Goal: Transaction & Acquisition: Obtain resource

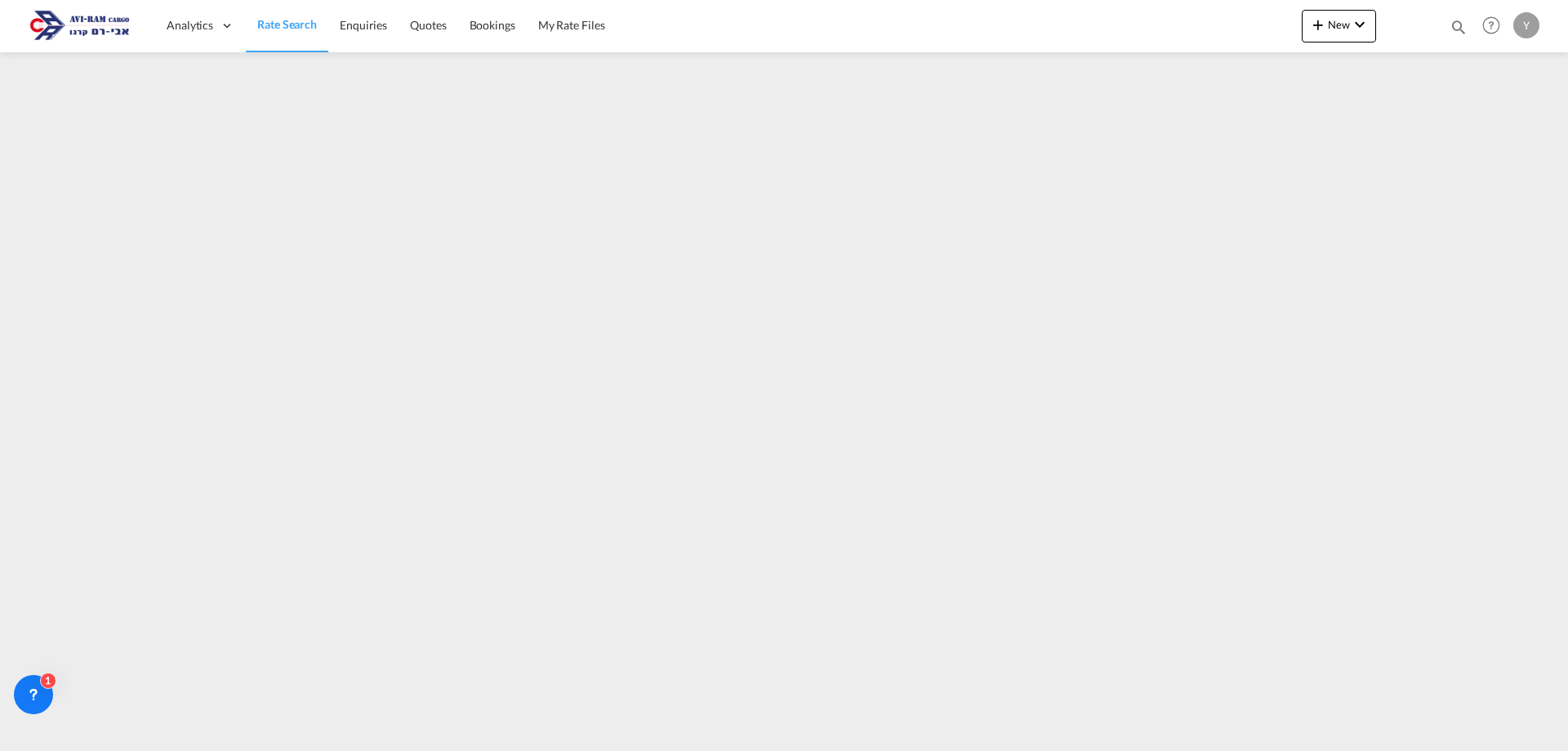
click at [102, 31] on img at bounding box center [80, 25] width 110 height 37
click at [46, 26] on img at bounding box center [80, 25] width 110 height 37
click at [285, 27] on span "Rate Search" at bounding box center [287, 25] width 60 height 14
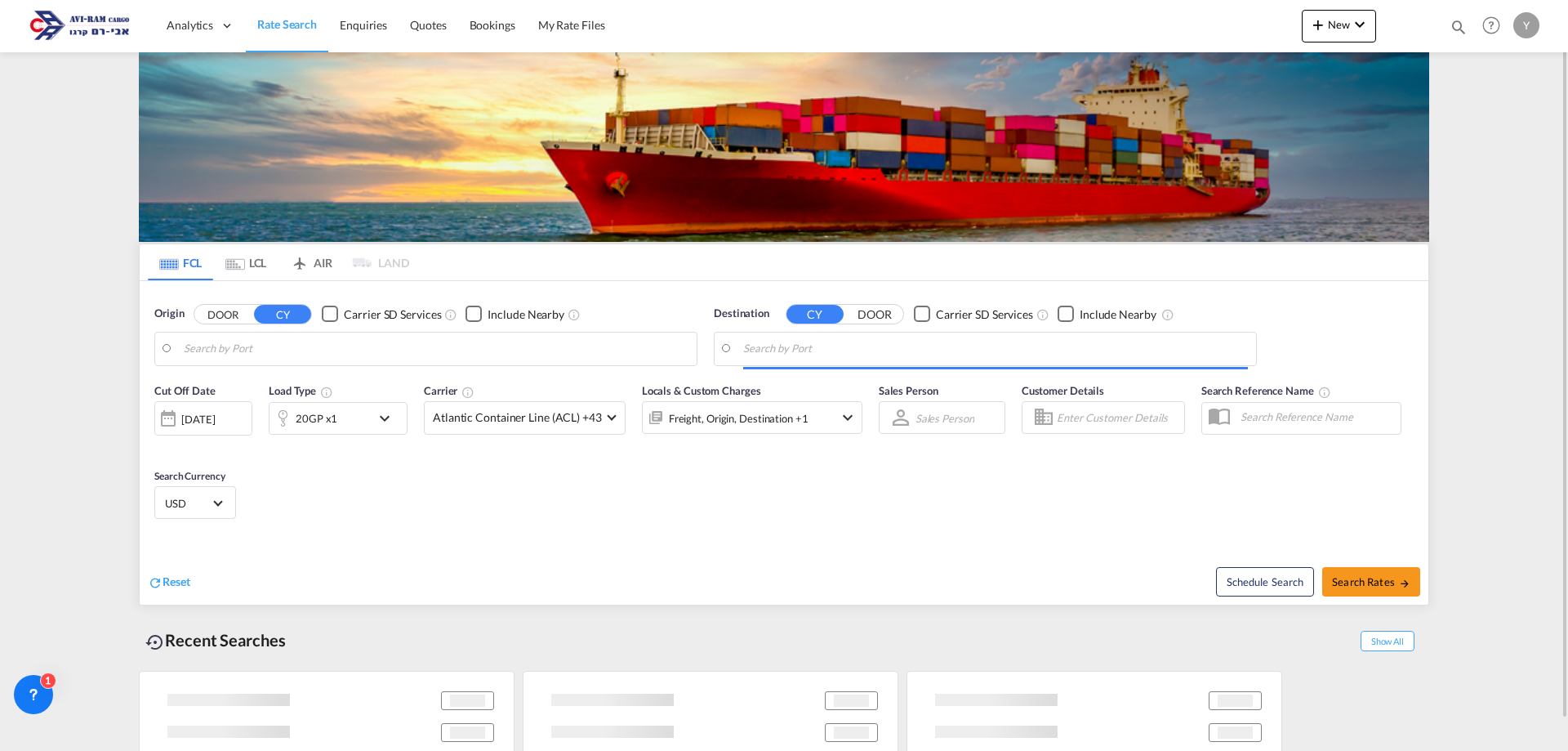
type input "[GEOGRAPHIC_DATA], PLGDY"
type input "[GEOGRAPHIC_DATA], [GEOGRAPHIC_DATA]"
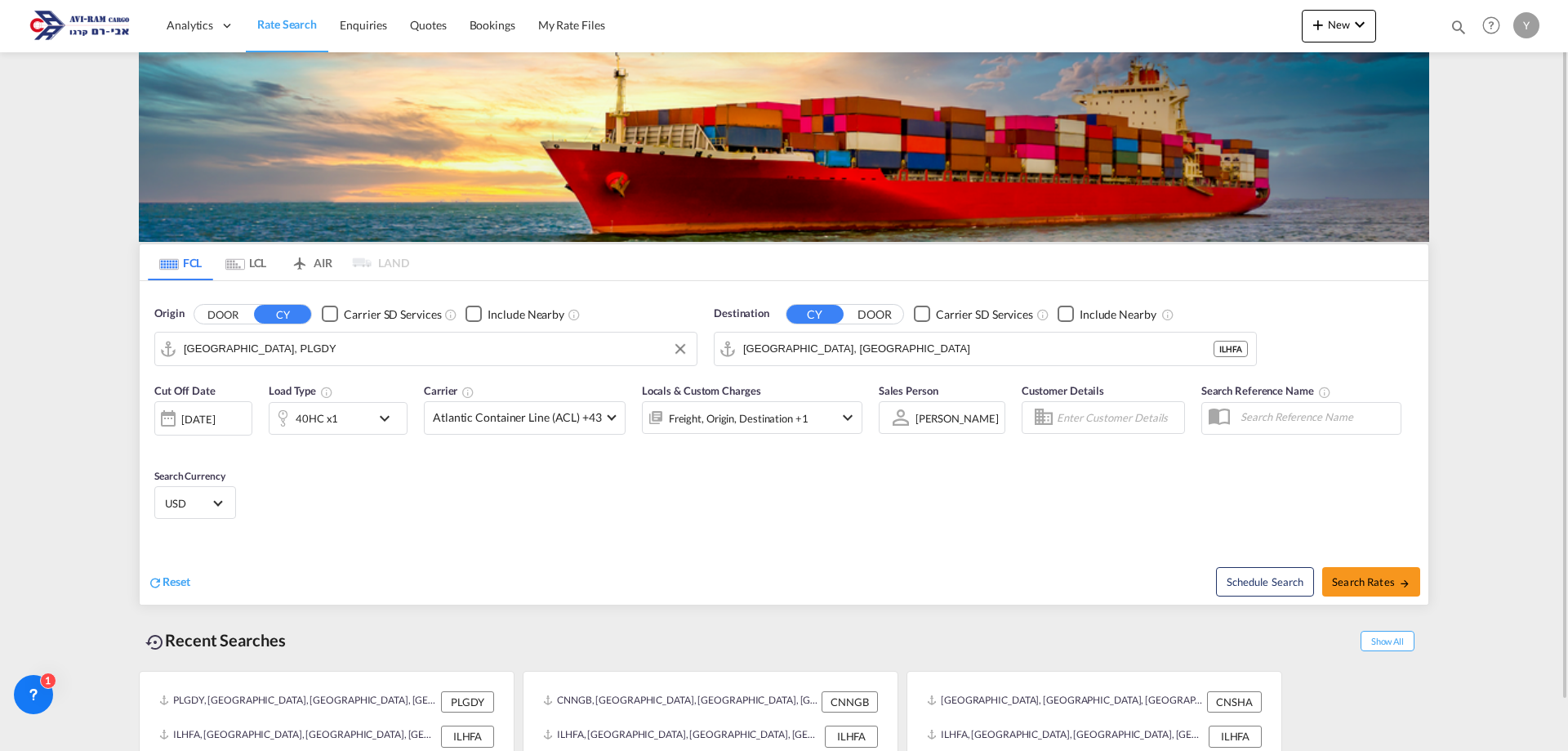
click at [341, 348] on input "[GEOGRAPHIC_DATA], PLGDY" at bounding box center [436, 349] width 505 height 25
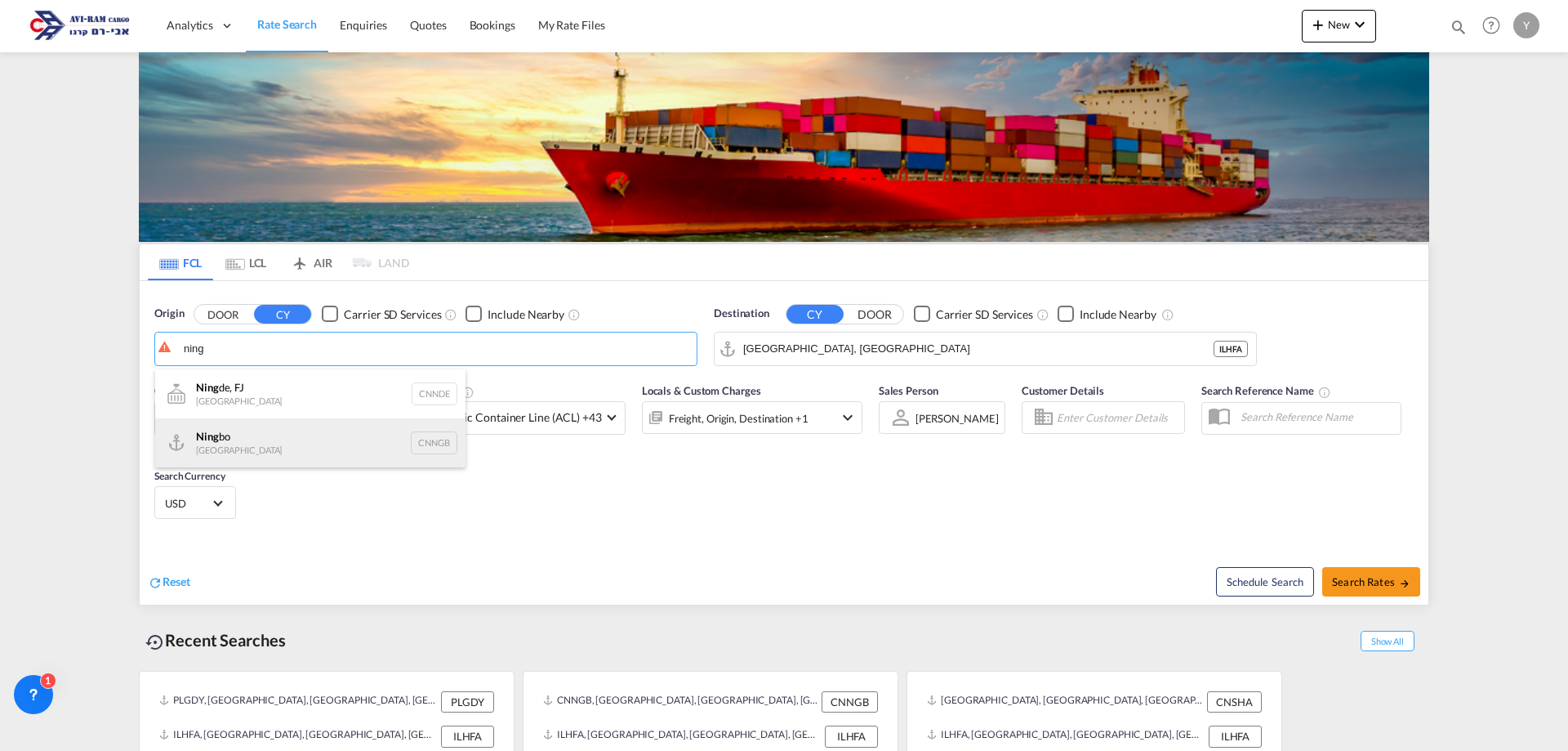
click at [272, 429] on div "Ning bo China CNNGB" at bounding box center [310, 443] width 310 height 49
type input "Ningbo, CNNGB"
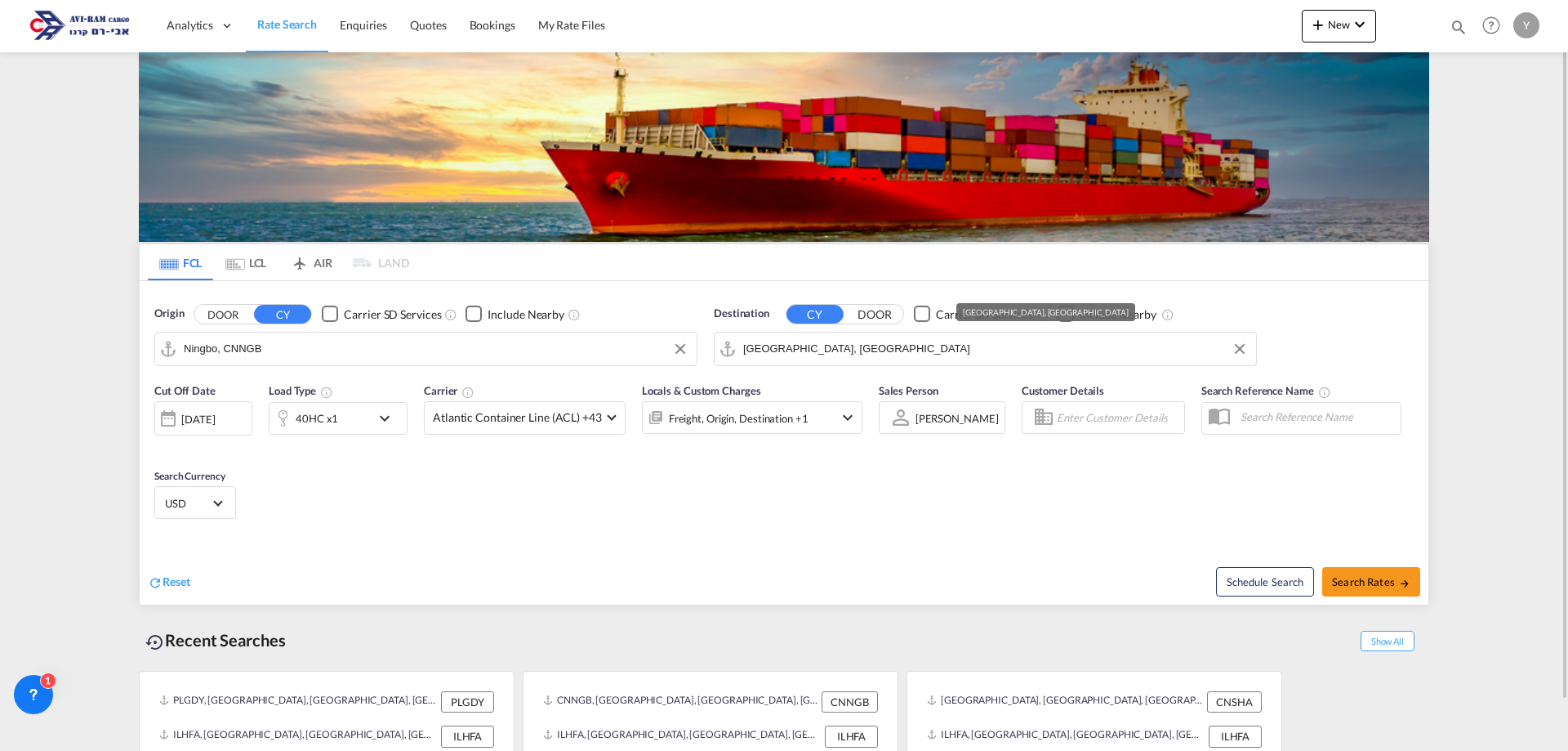
click at [777, 348] on input "[GEOGRAPHIC_DATA], [GEOGRAPHIC_DATA]" at bounding box center [996, 349] width 505 height 25
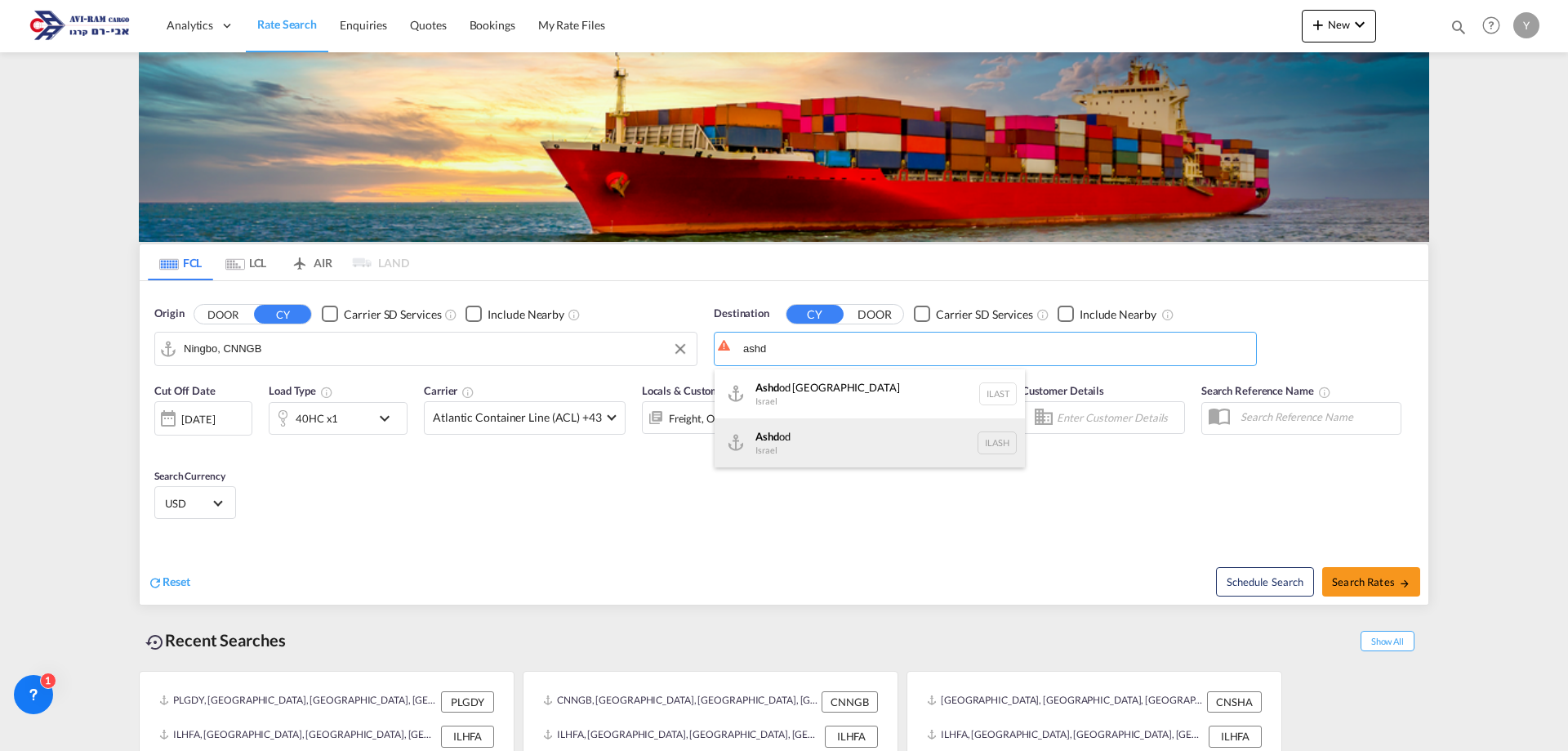
click at [777, 434] on div "Ashd od Israel ILASH" at bounding box center [870, 443] width 310 height 49
type input "Ashdod, ILASH"
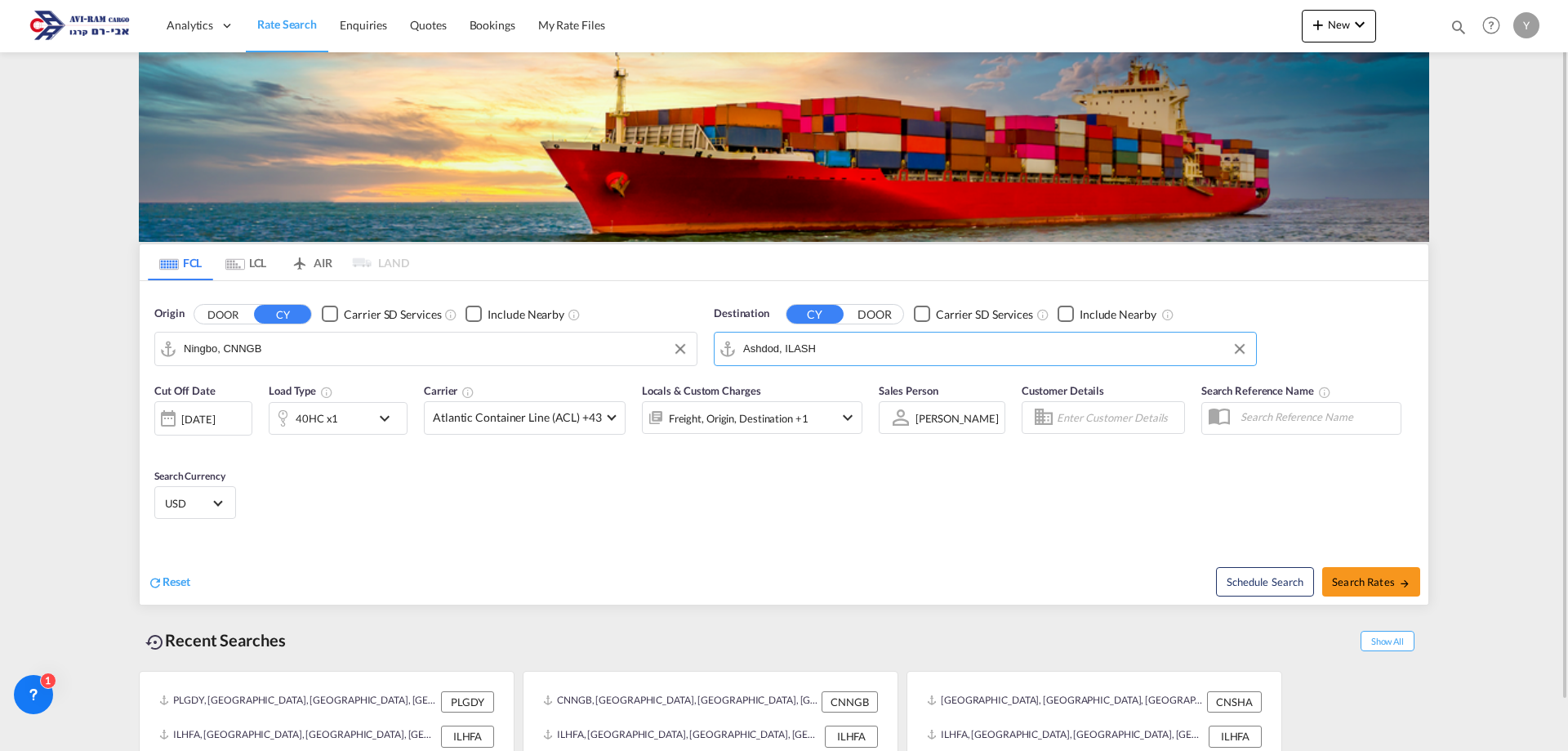
click at [381, 428] on md-icon "icon-chevron-down" at bounding box center [389, 418] width 28 height 19
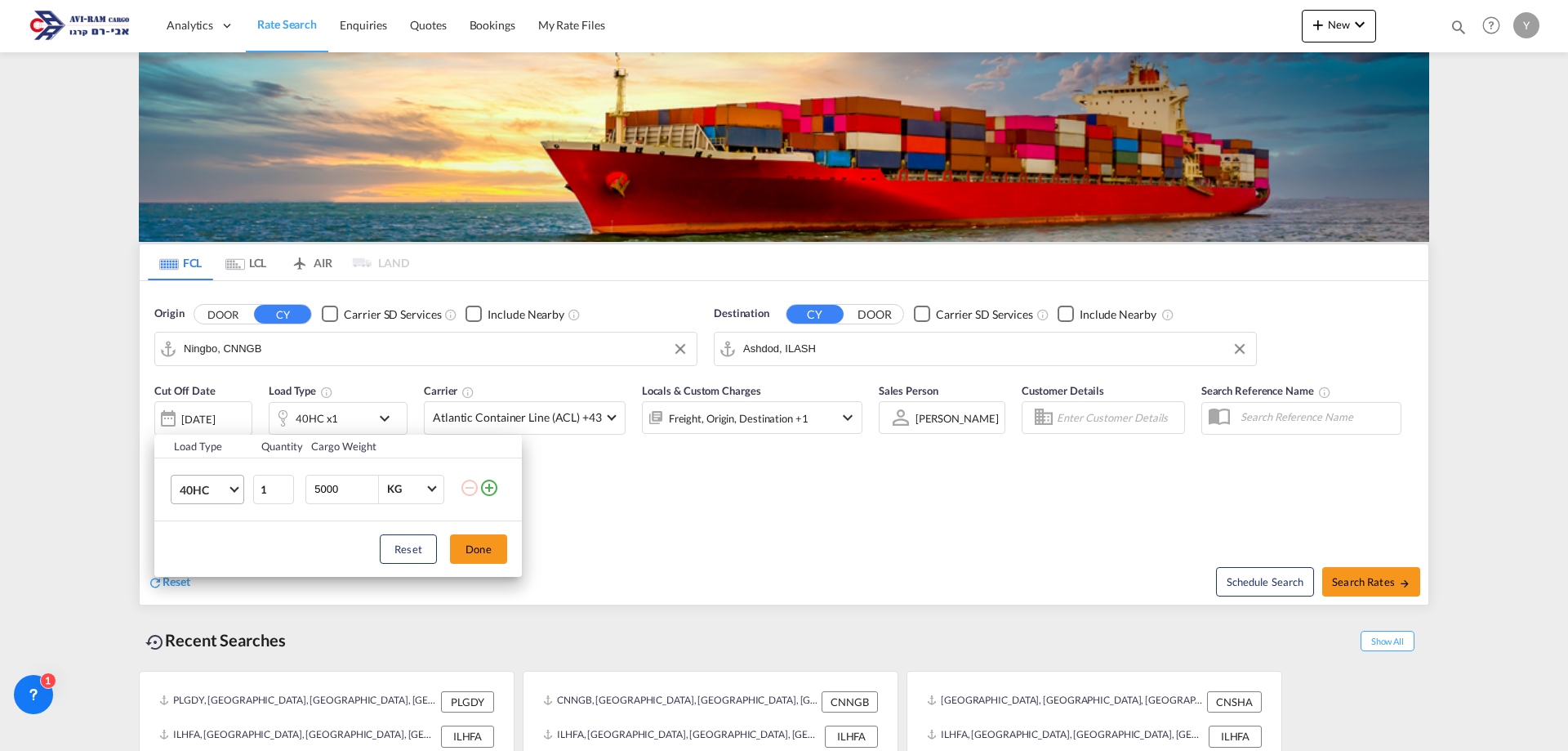
click at [212, 493] on span "40HC" at bounding box center [203, 490] width 47 height 17
click at [197, 415] on div "20GP" at bounding box center [194, 411] width 29 height 17
click at [482, 558] on button "Done" at bounding box center [478, 549] width 57 height 30
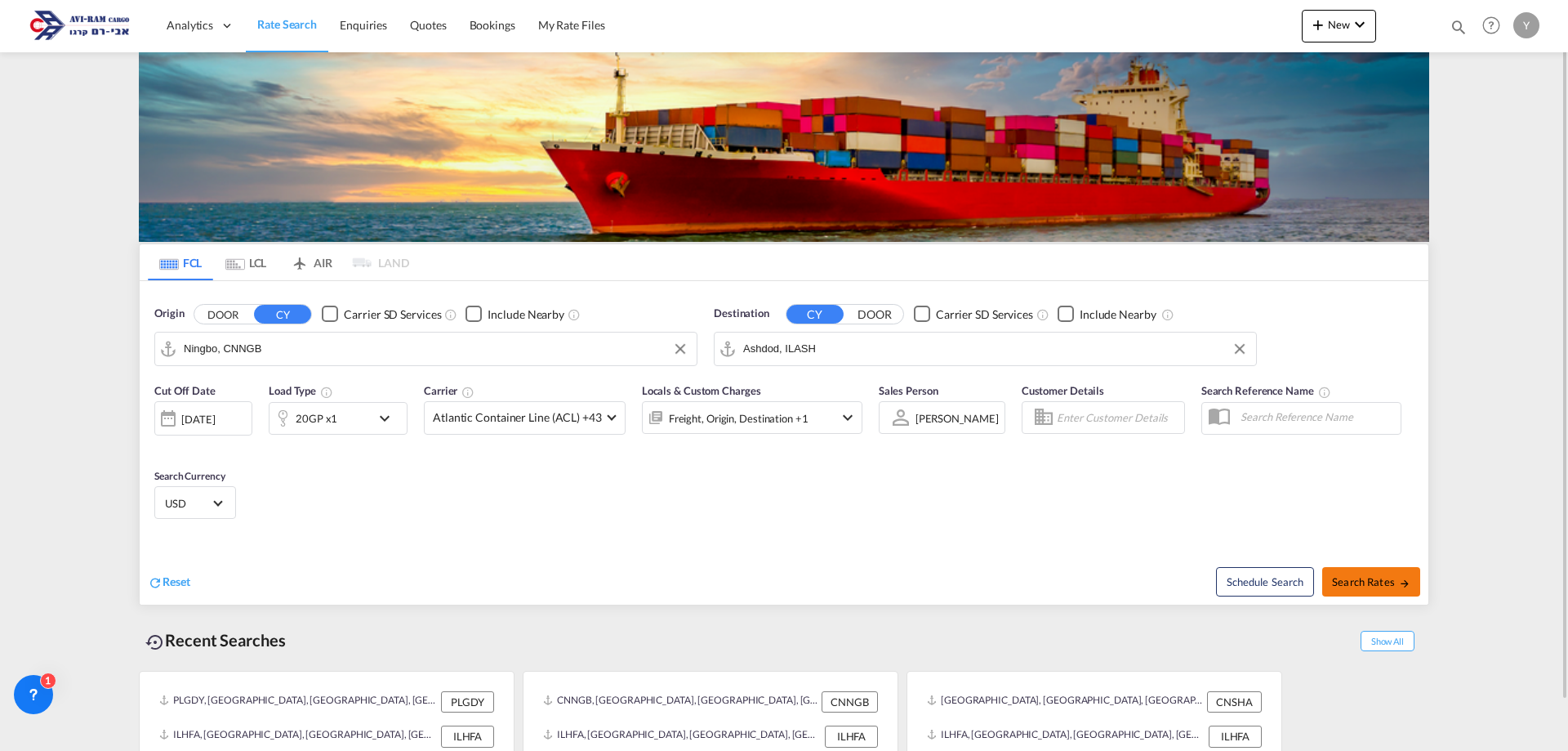
click at [777, 576] on span "Search Rates" at bounding box center [1372, 582] width 79 height 13
type input "CNNGB to ILASH / 28 Sep 2025"
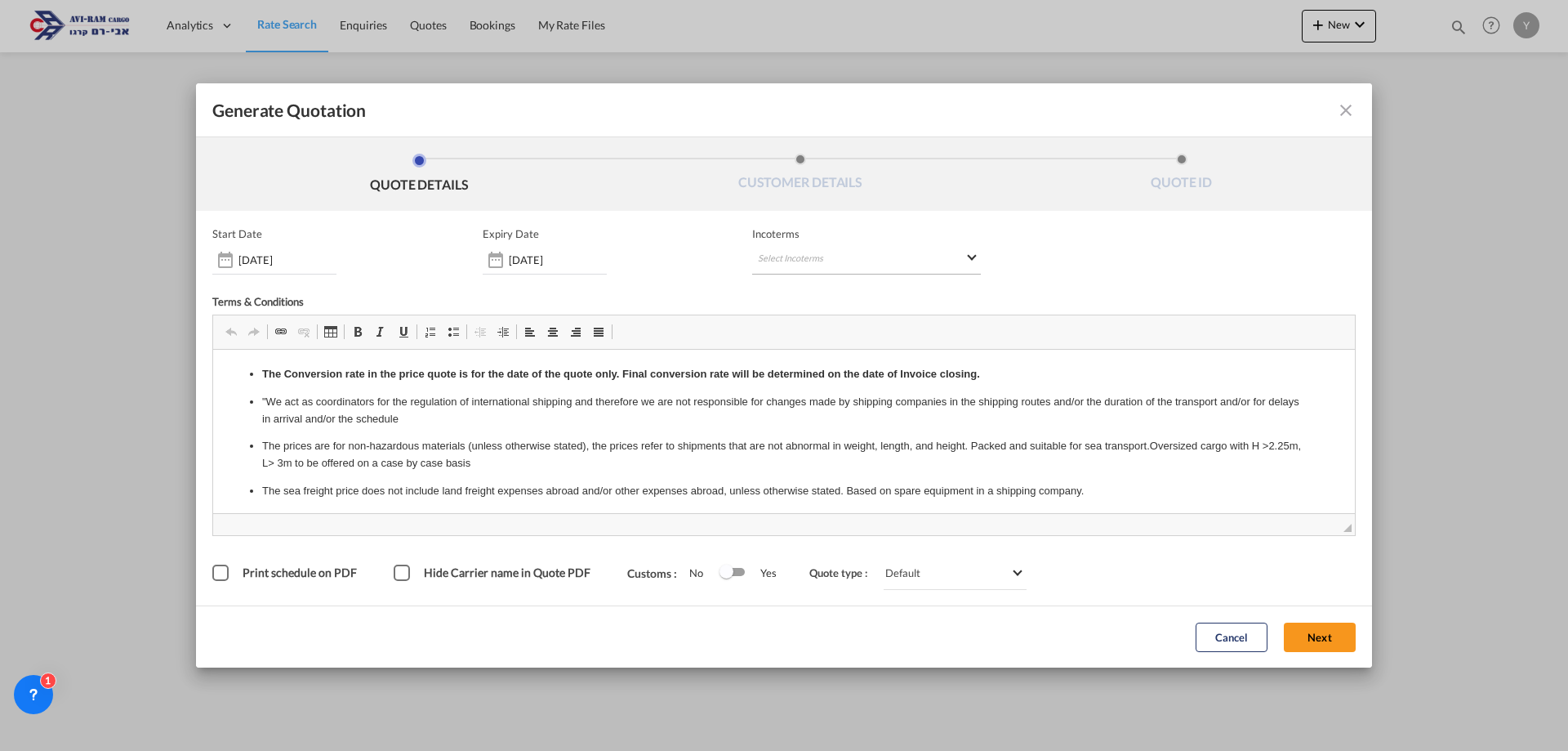
click at [777, 266] on md-select "Select Incoterms DPU - import Delivery at Place Unloaded CIP - export Carriage …" at bounding box center [866, 260] width 229 height 30
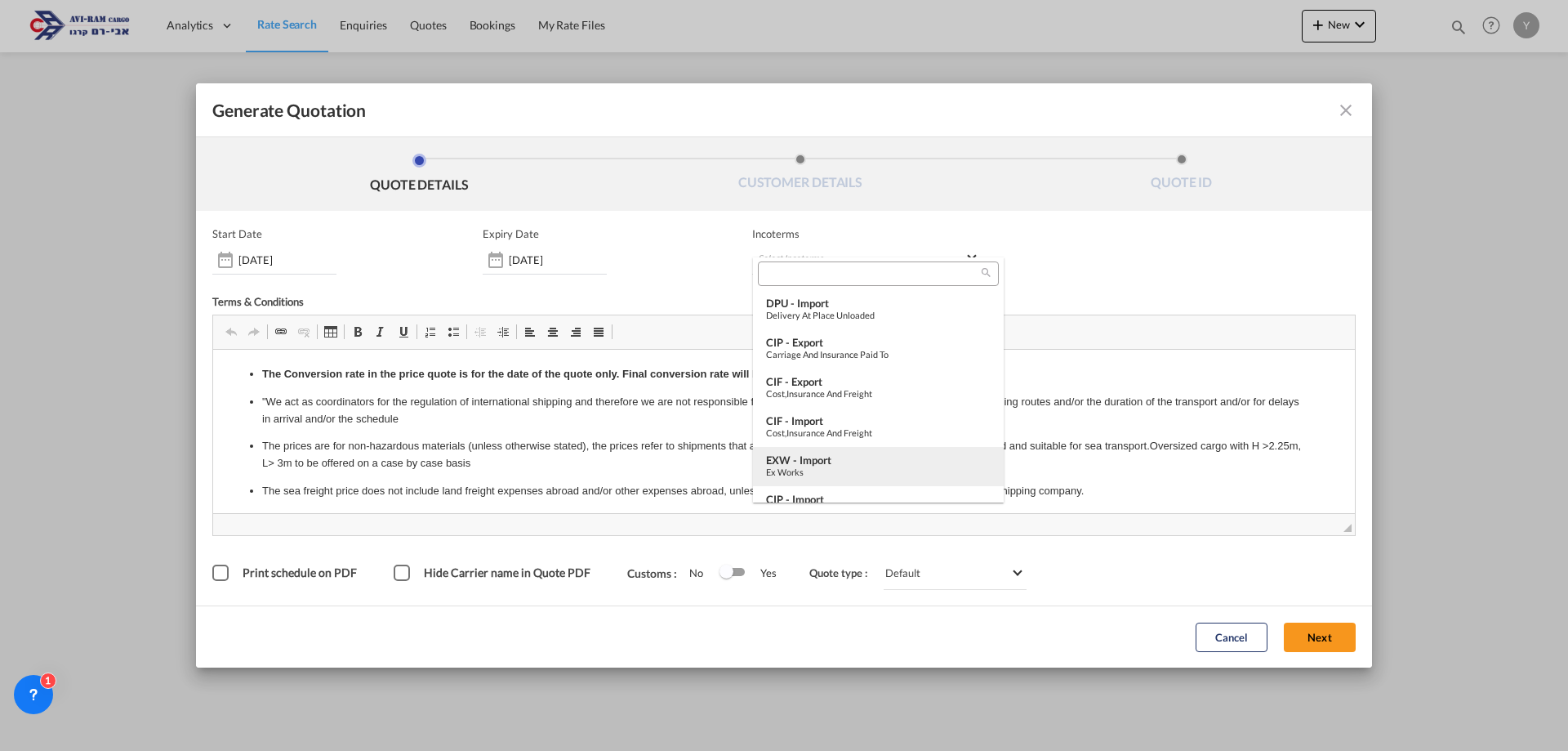
click at [777, 466] on div "Ex Works" at bounding box center [879, 471] width 224 height 11
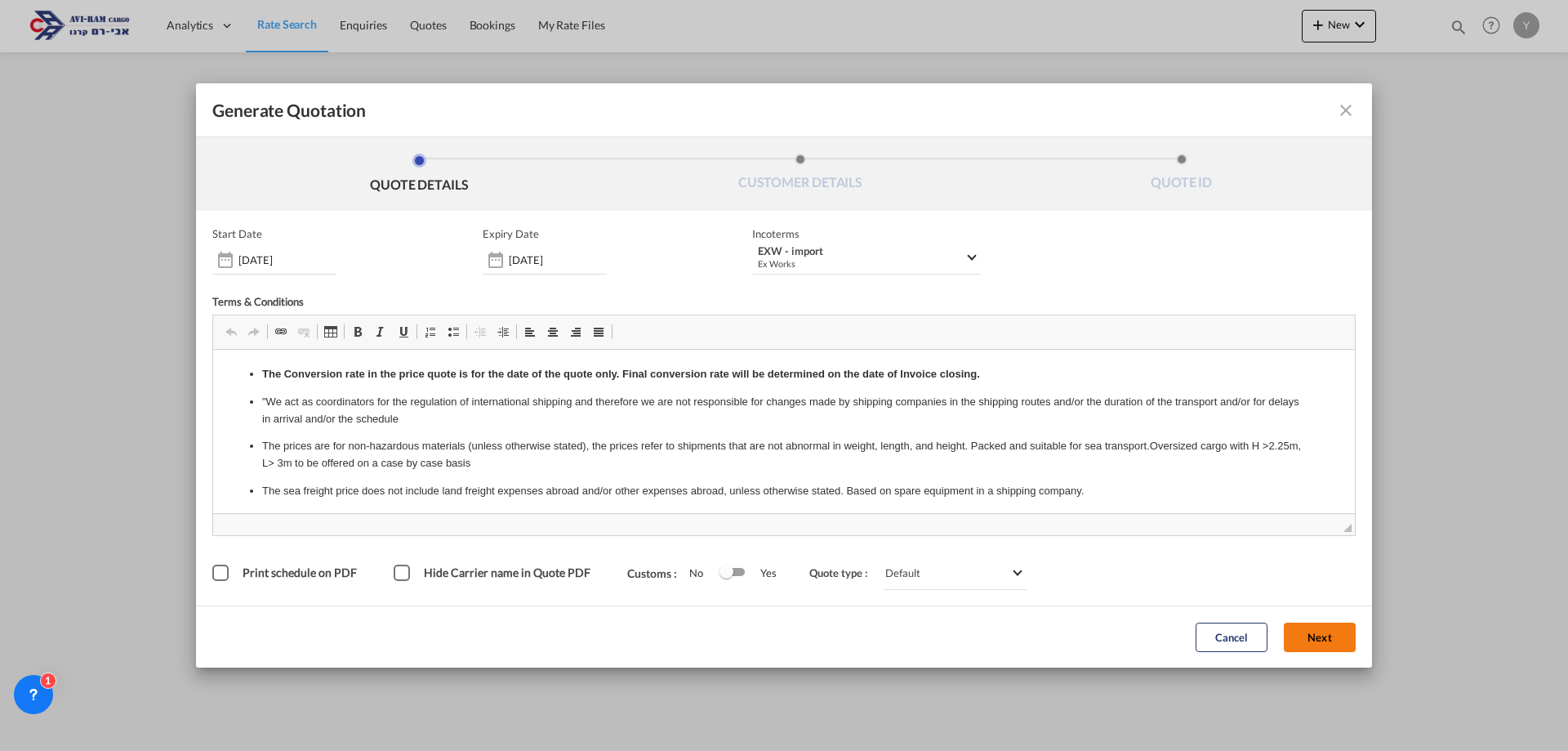
click at [777, 633] on button "Next" at bounding box center [1320, 638] width 72 height 30
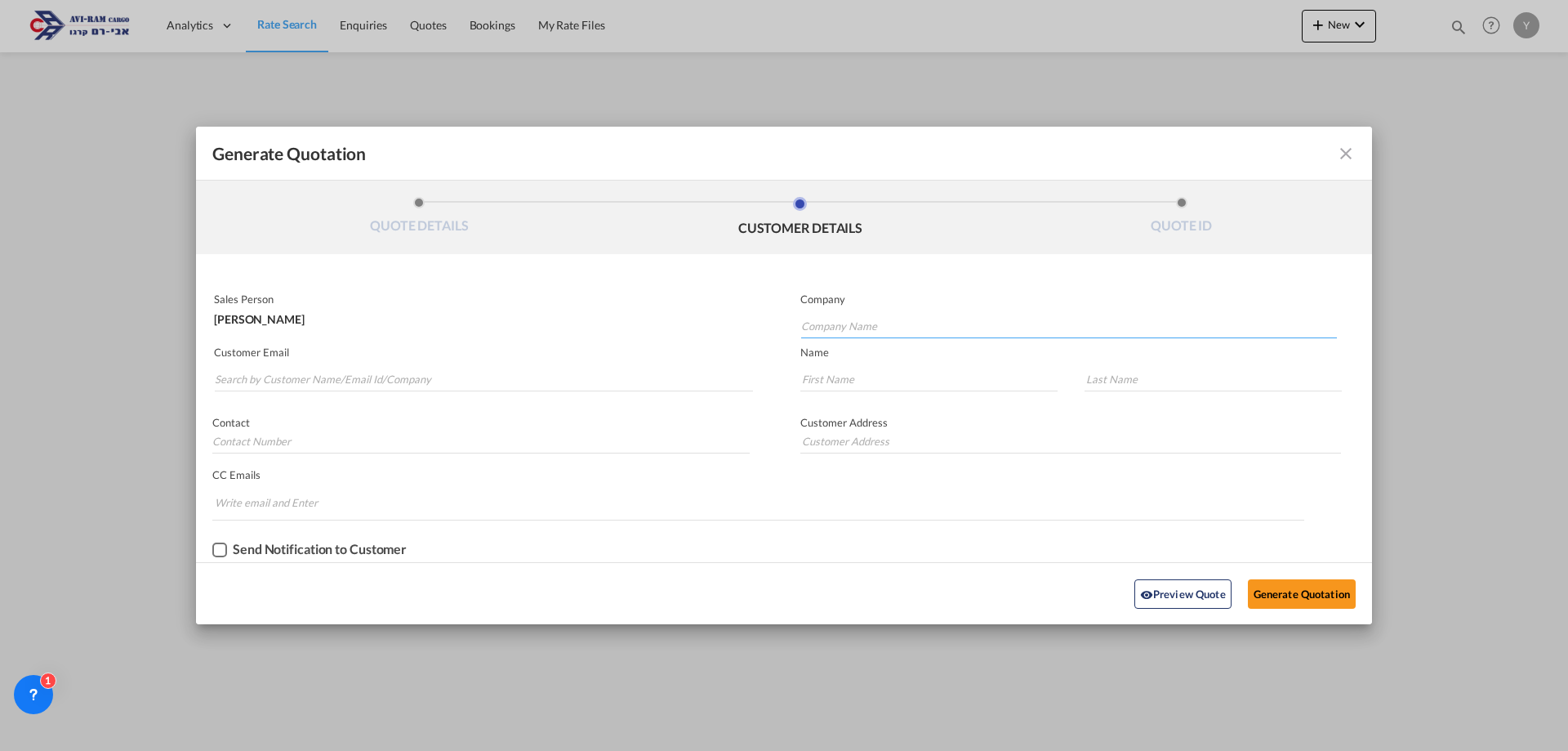
click at [777, 318] on input "Company Name" at bounding box center [1070, 326] width 536 height 25
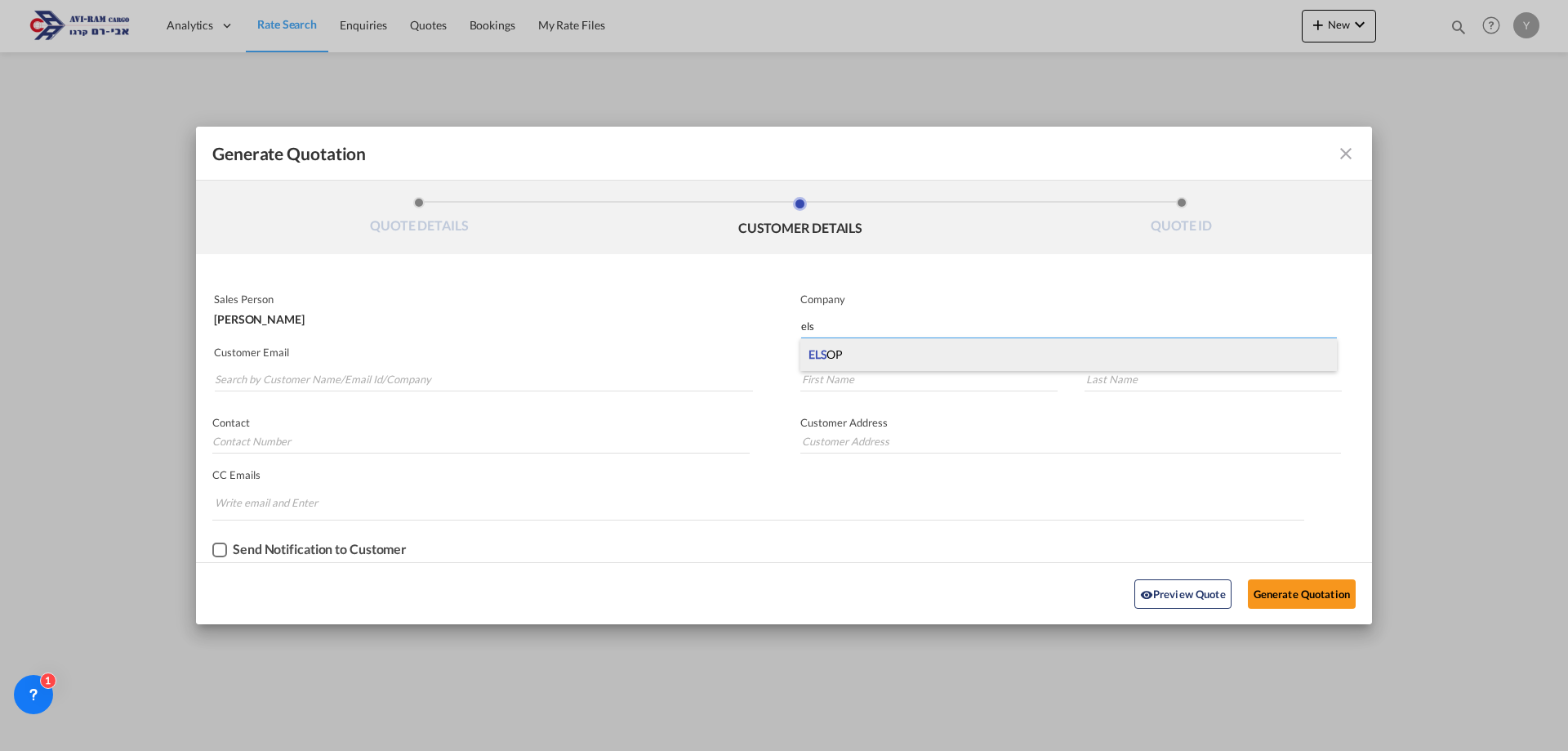
click at [777, 351] on div "ELS OP" at bounding box center [1069, 354] width 537 height 32
type input "ELSOP"
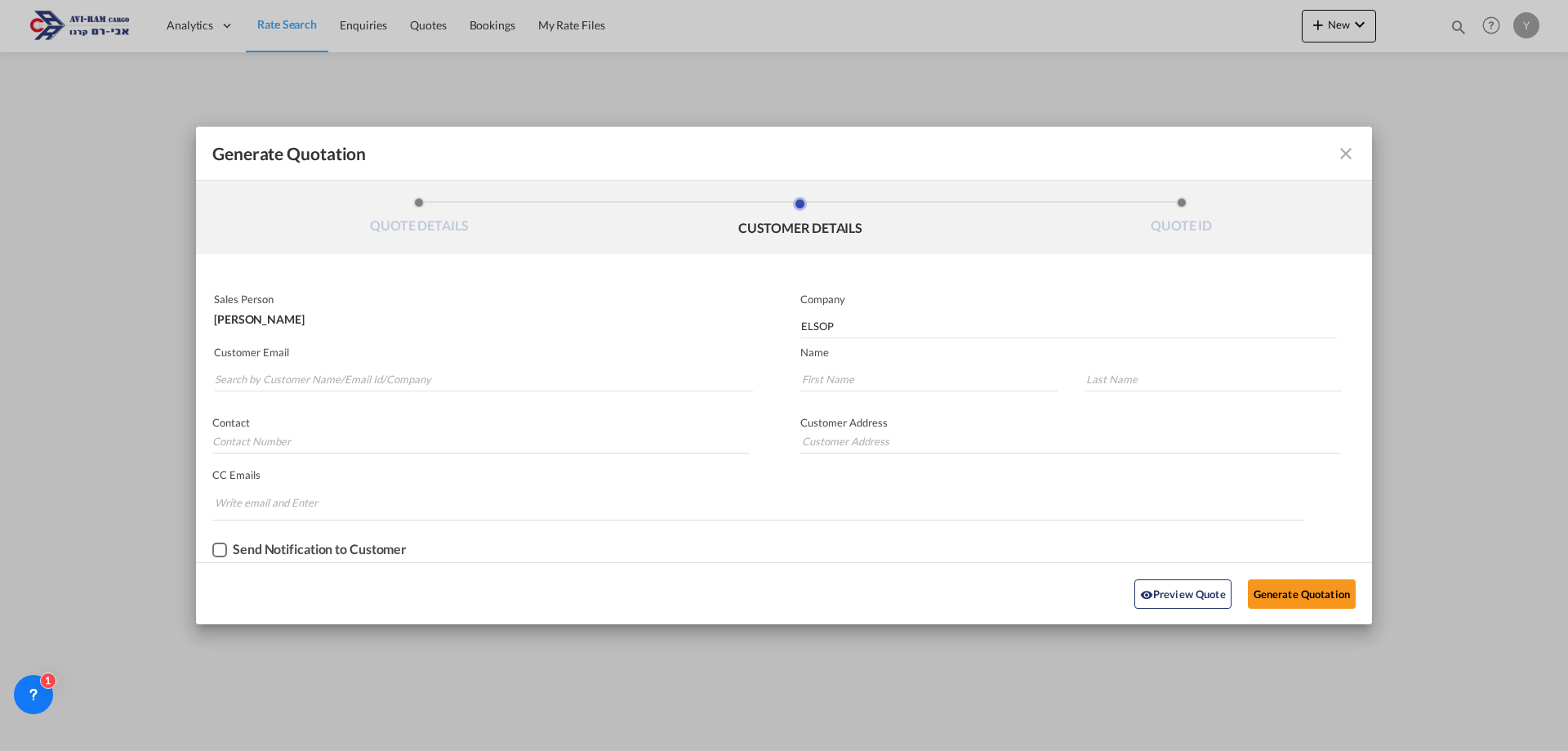
click at [502, 358] on md-autocomplete-wrap "Generate QuotationQUOTE ..." at bounding box center [483, 374] width 539 height 32
click at [495, 363] on md-autocomplete-wrap "Generate QuotationQUOTE ..." at bounding box center [483, 374] width 539 height 32
click at [495, 373] on input "Search by Customer Name/Email Id/Company" at bounding box center [484, 379] width 539 height 25
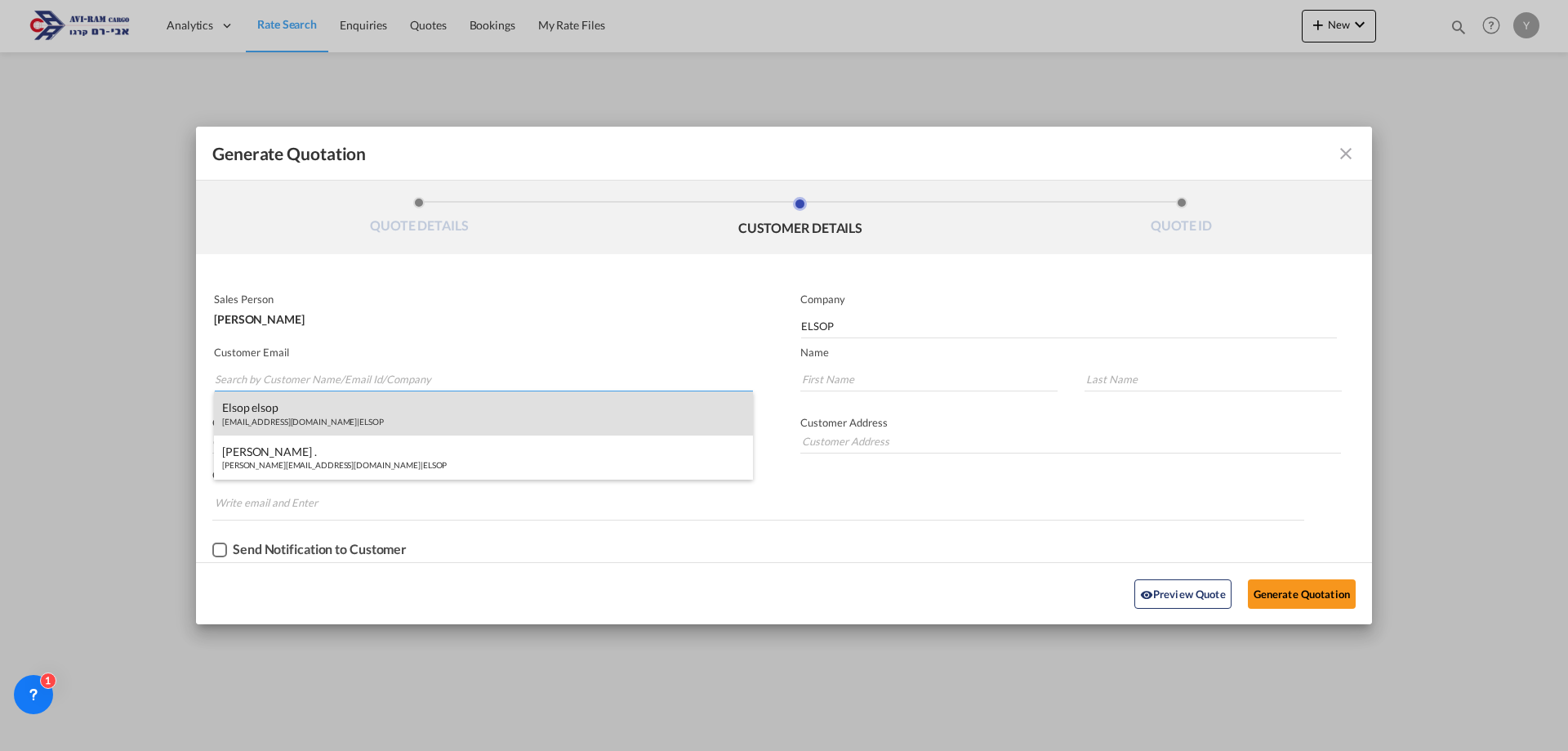
click at [382, 405] on div "elsop elsop nadav@avoram.co.il | ELSOP" at bounding box center [483, 414] width 539 height 44
type input "nadav@avoram.co.il"
type input "elsop"
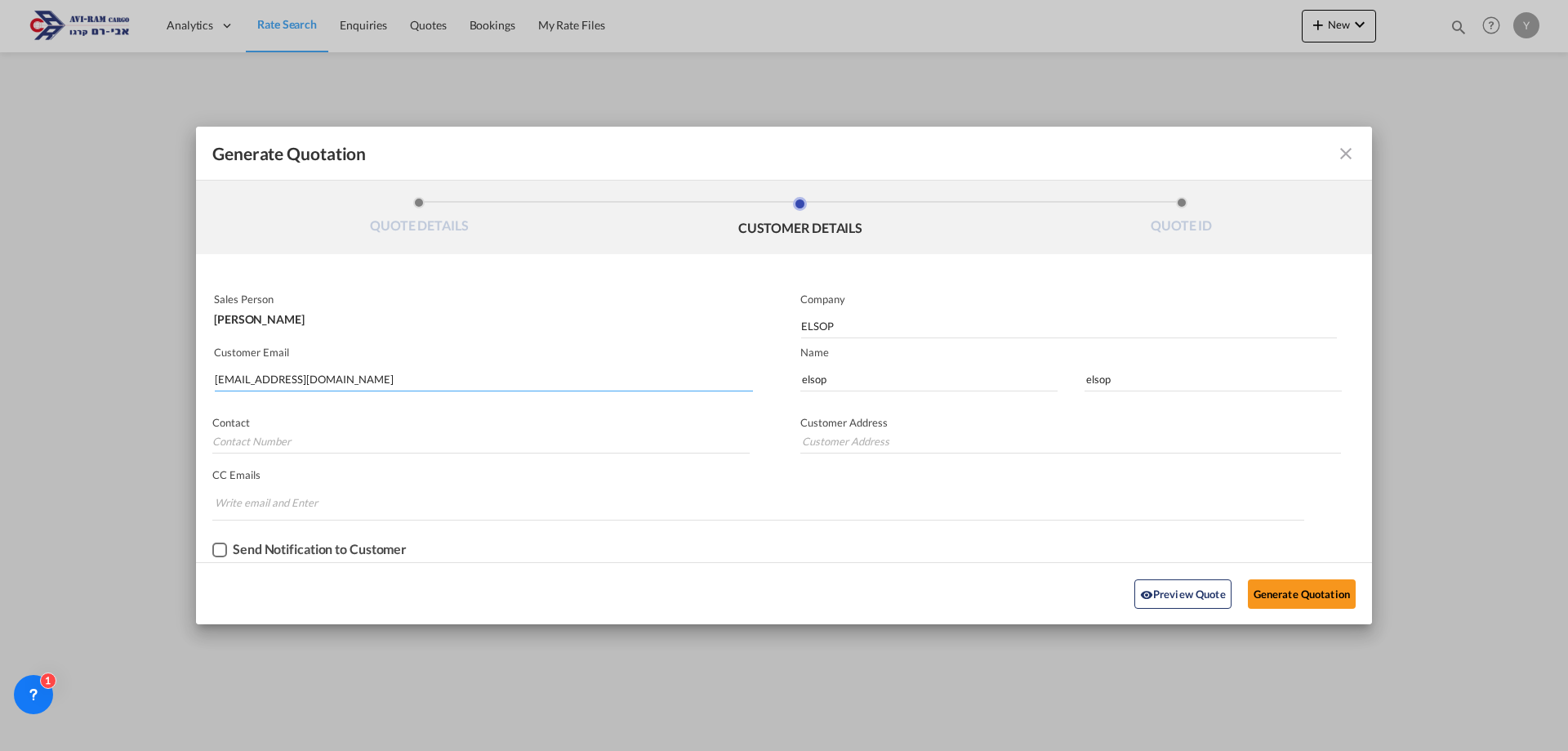
drag, startPoint x: 352, startPoint y: 372, endPoint x: 208, endPoint y: 358, distance: 144.7
click at [208, 358] on div "Customer Email nadav@avoram.co.il" at bounding box center [490, 370] width 588 height 60
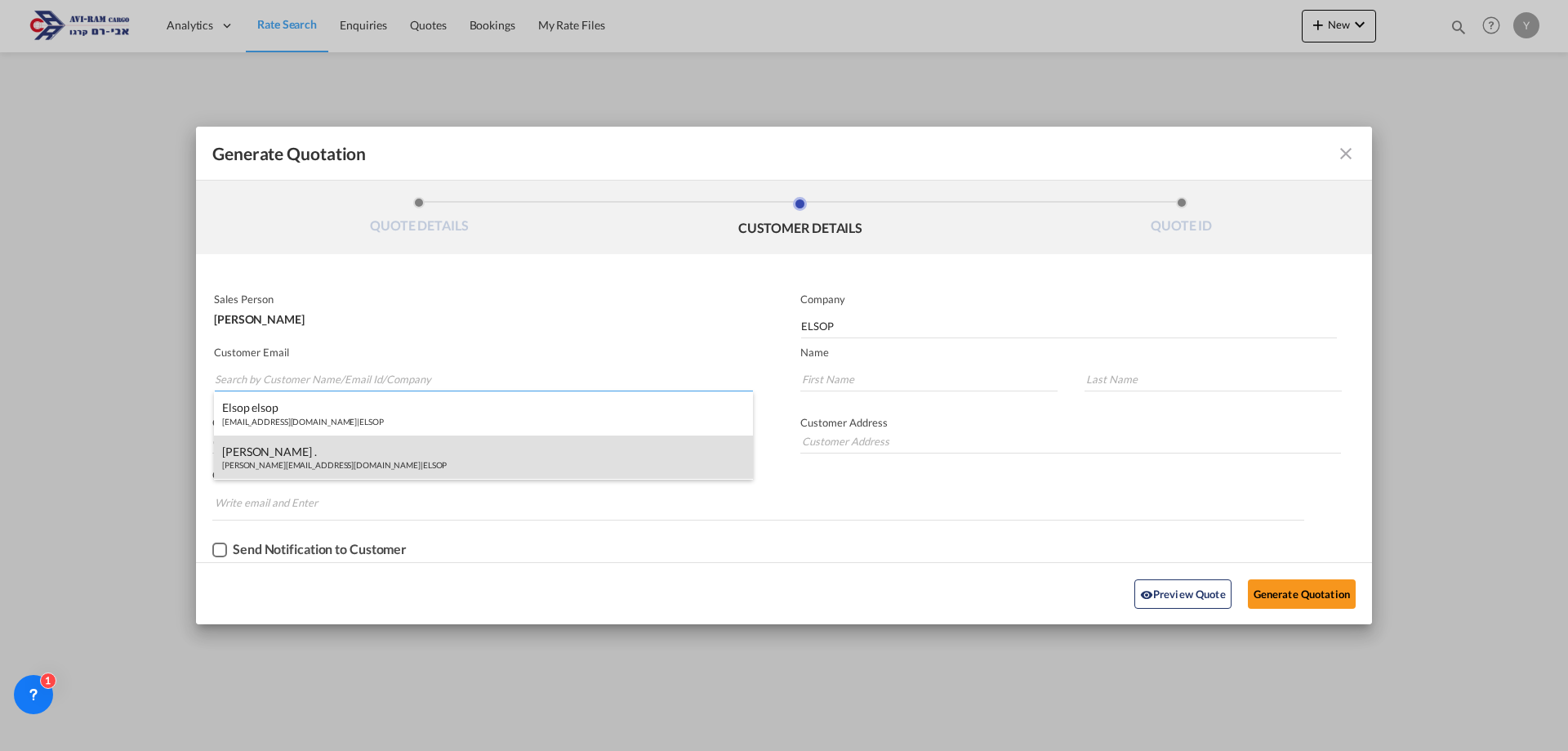
click at [227, 463] on div "Shlomo . shlomo@elsop.co.il | ELSOP" at bounding box center [483, 457] width 539 height 44
type input "shlomo@elsop.co.il"
type input "Shlomo"
type input "."
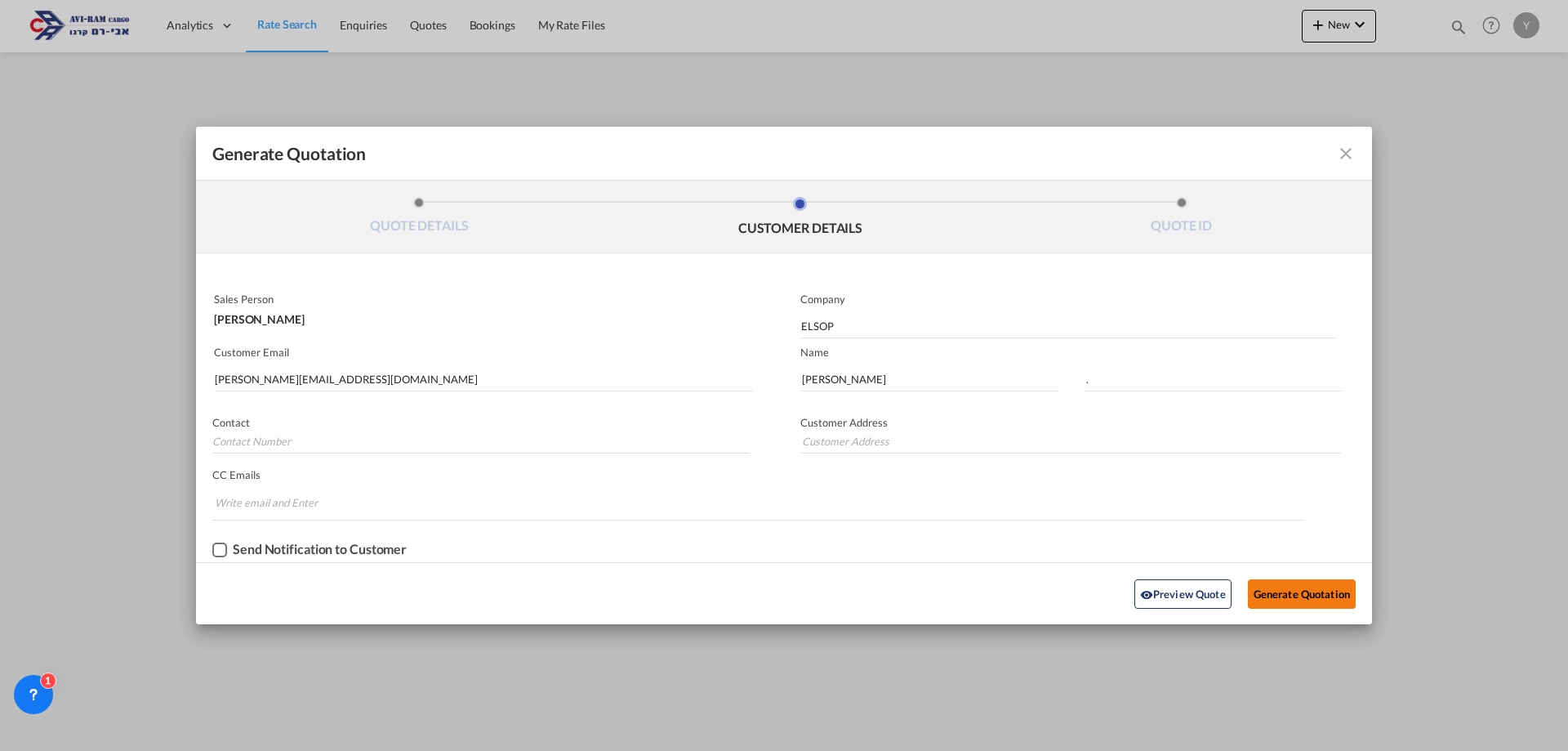
click at [777, 587] on button "Generate Quotation" at bounding box center [1302, 594] width 108 height 30
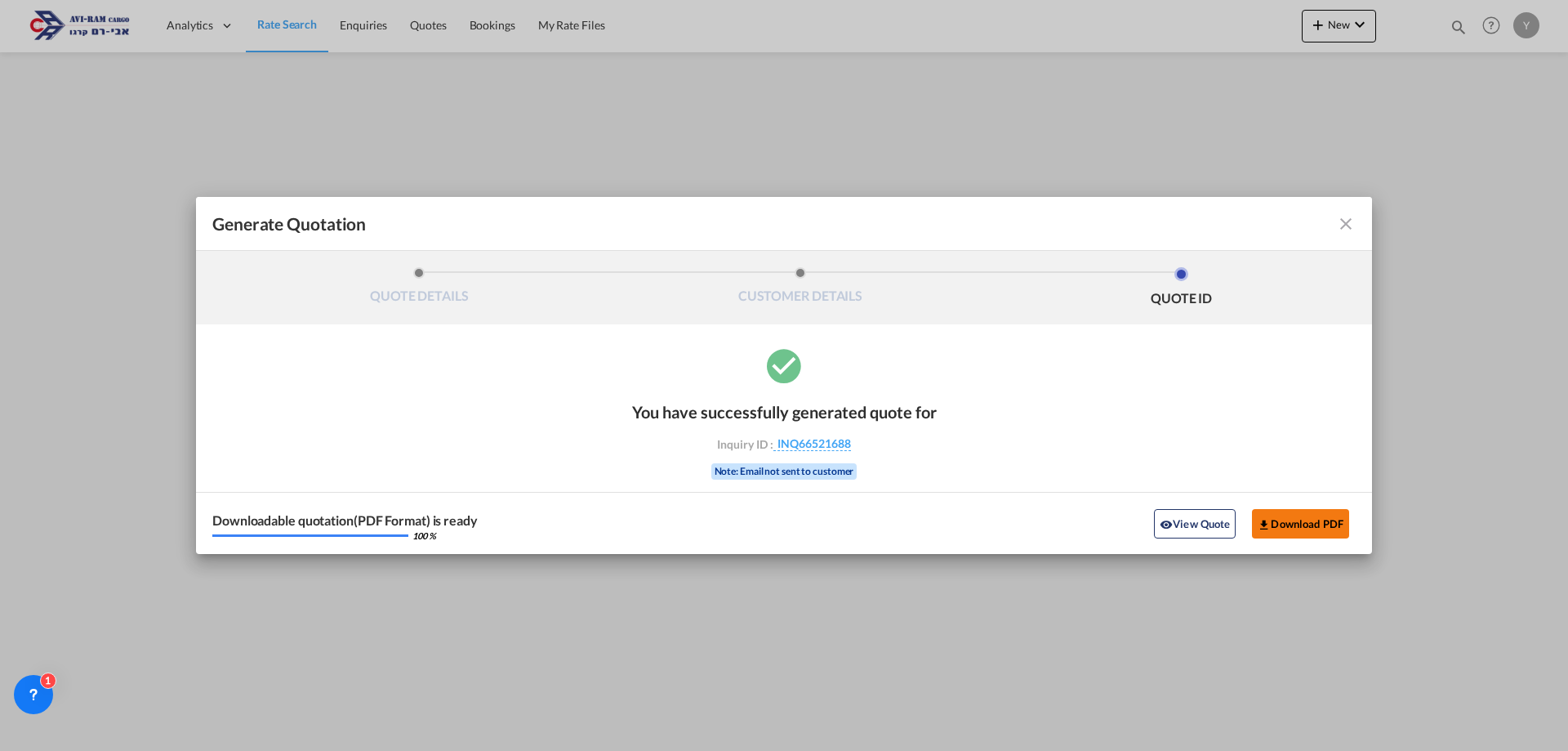
click at [777, 531] on button "Download PDF" at bounding box center [1301, 524] width 97 height 30
click at [777, 217] on md-icon "icon-close fg-AAA8AD cursor m-0" at bounding box center [1346, 223] width 19 height 19
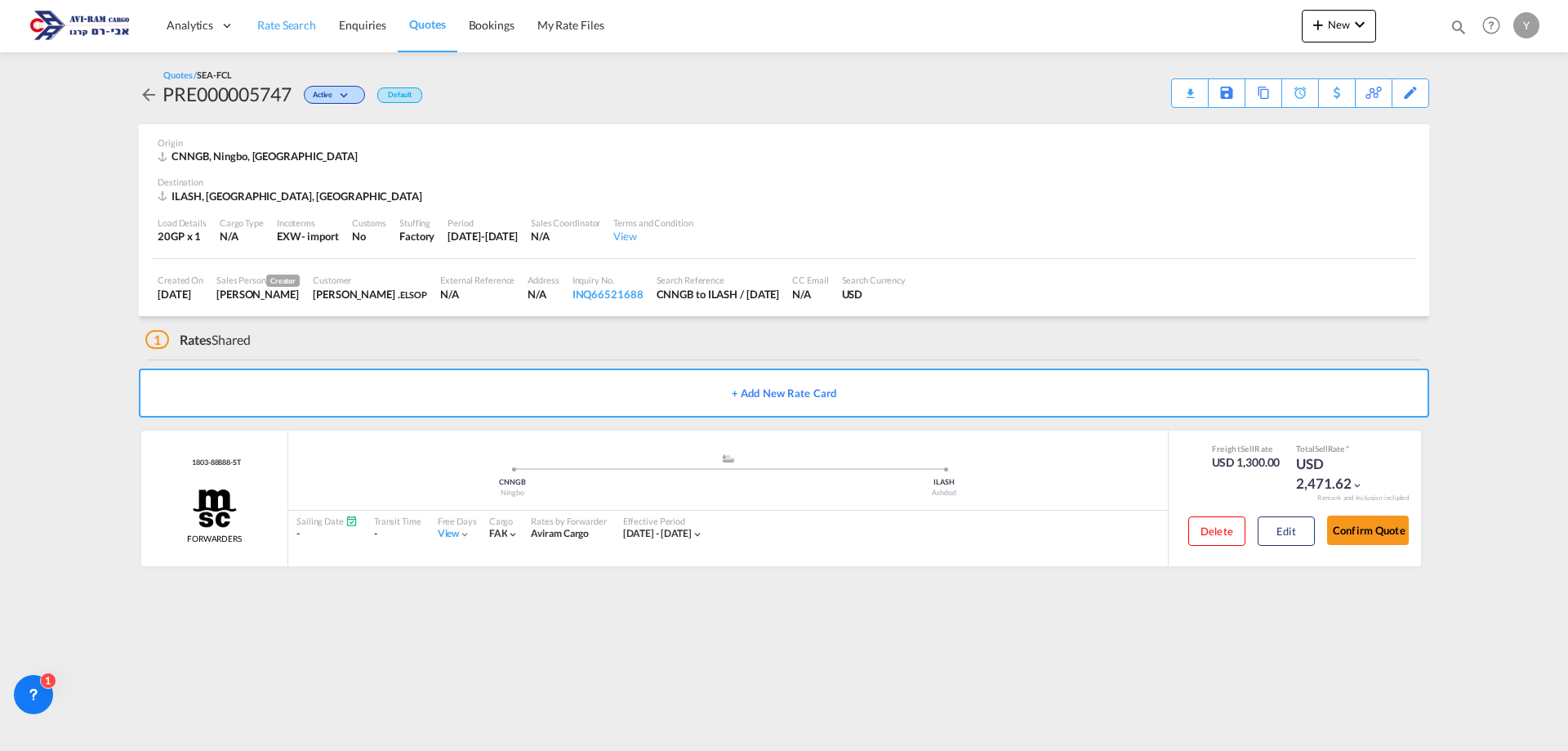
click at [268, 37] on link "Rate Search" at bounding box center [286, 25] width 81 height 53
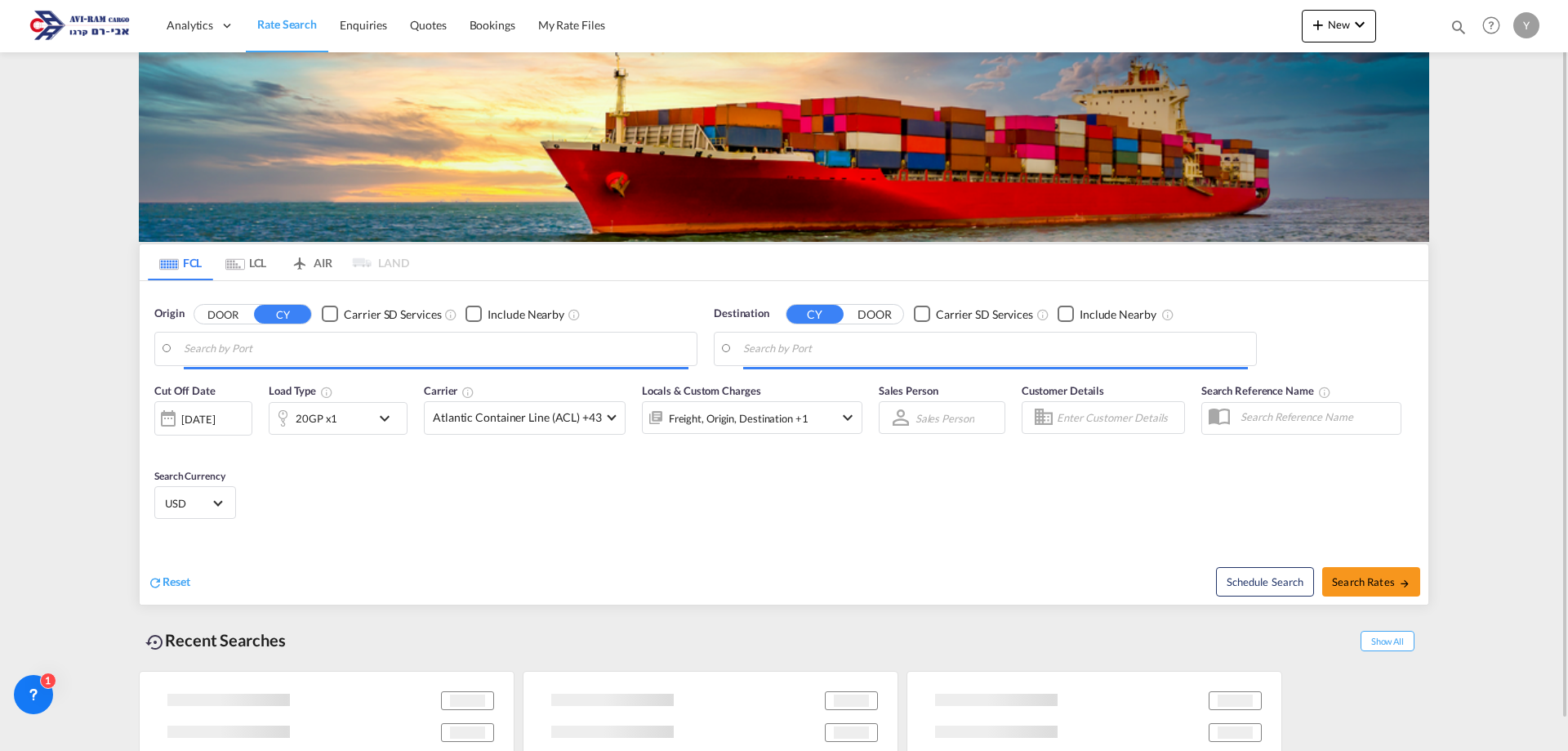
type input "Ningbo, CNNGB"
type input "Ashdod, ILASH"
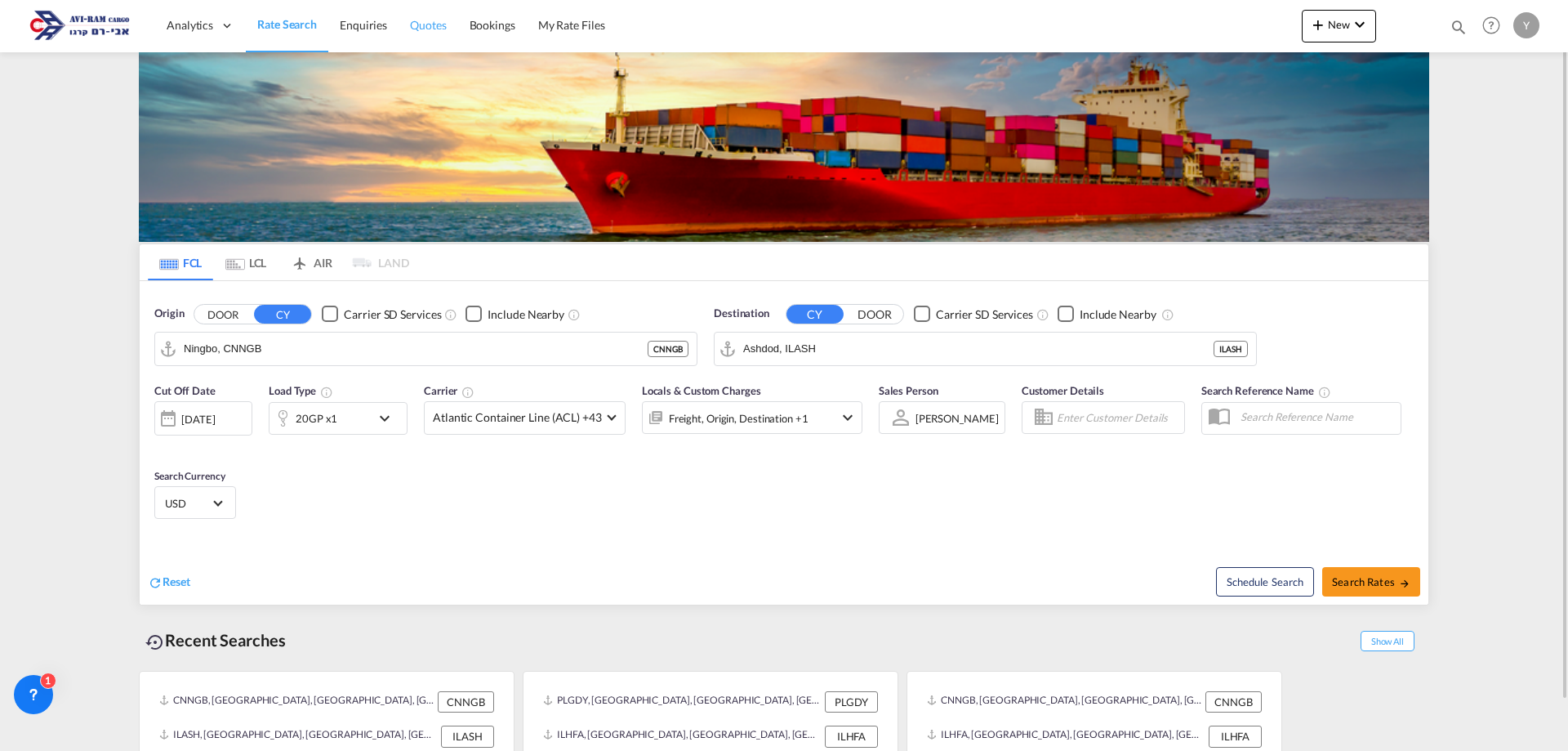
click at [421, 25] on span "Quotes" at bounding box center [427, 25] width 36 height 14
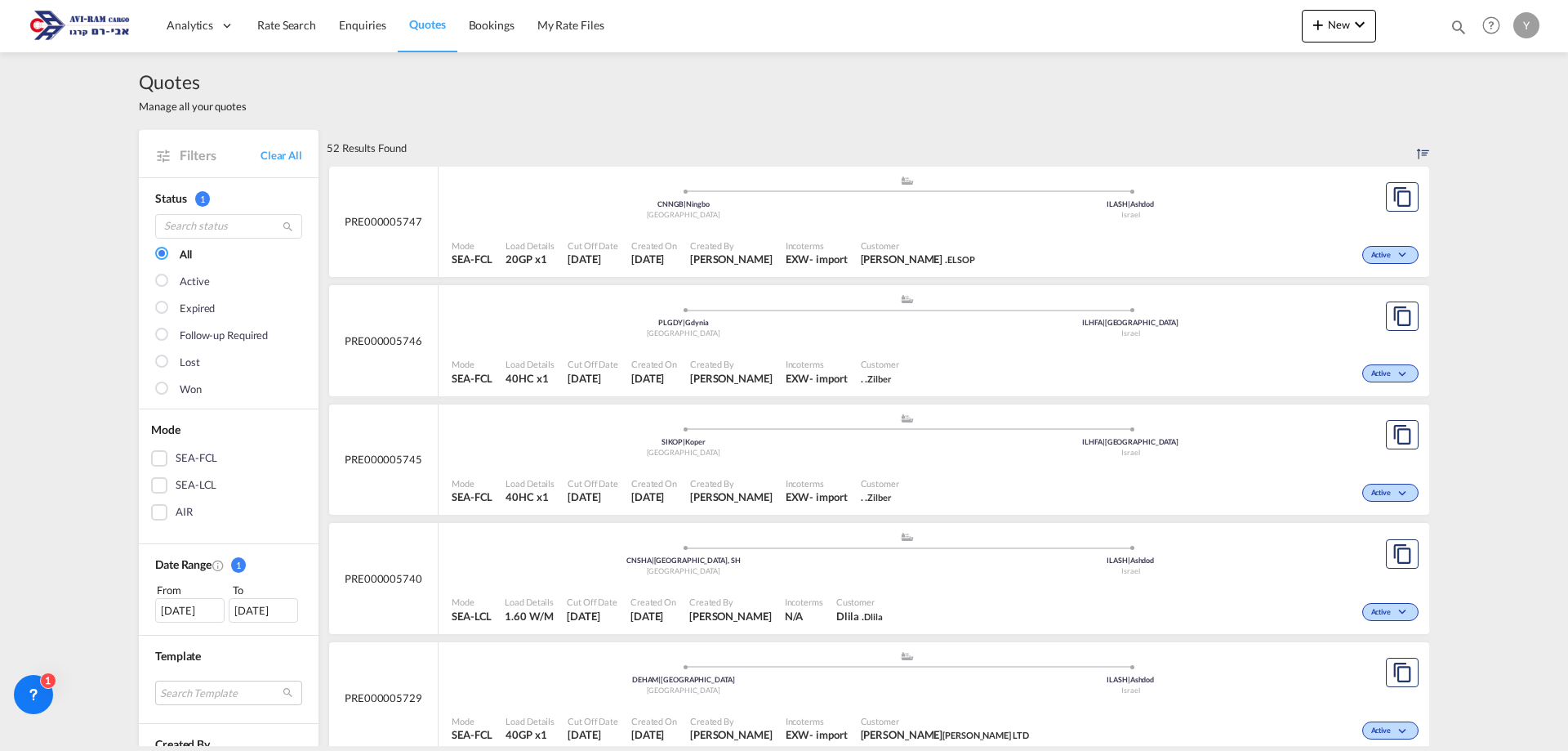
click at [371, 356] on div "PRE000005746" at bounding box center [384, 340] width 109 height 111
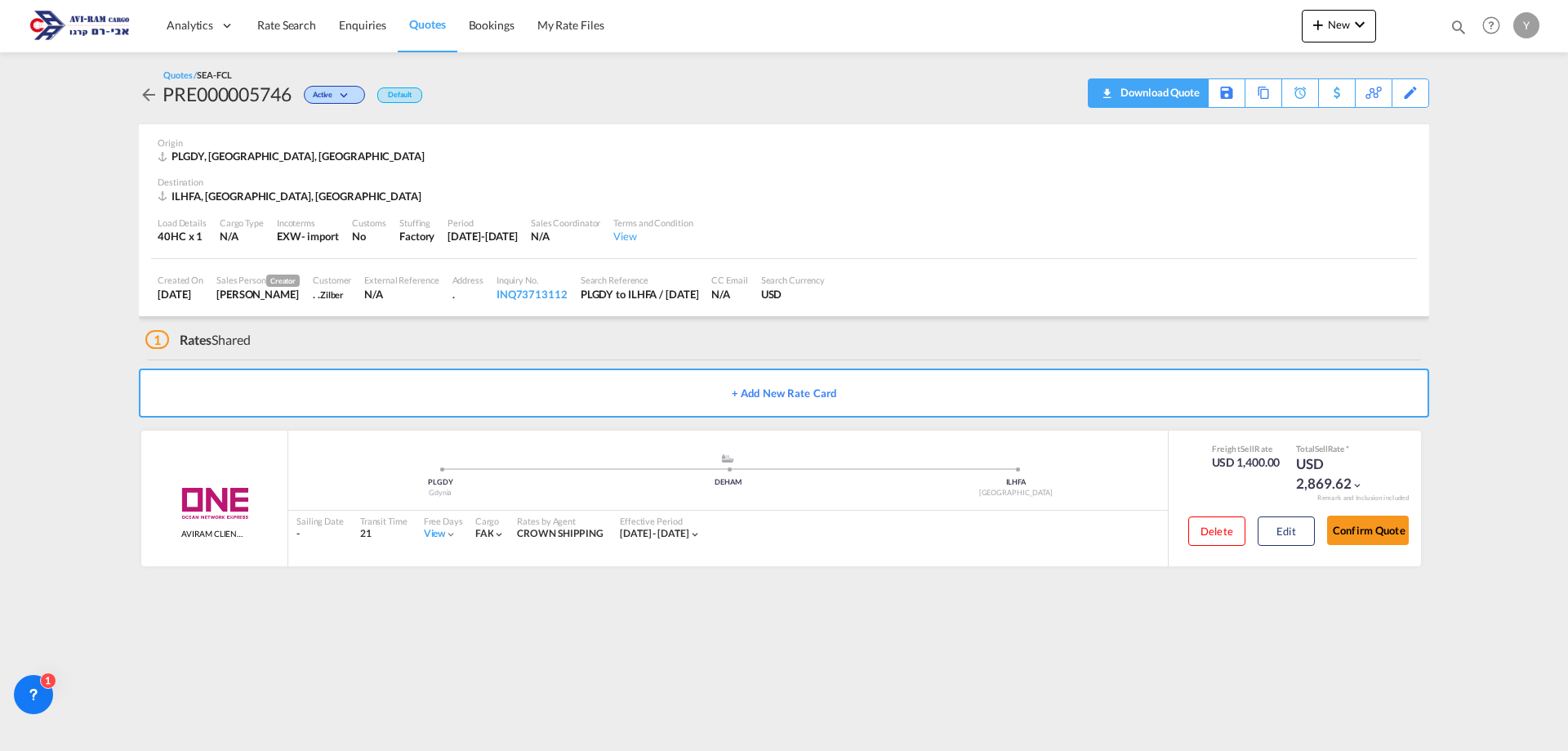
click at [777, 88] on div "Download Quote" at bounding box center [1158, 92] width 83 height 26
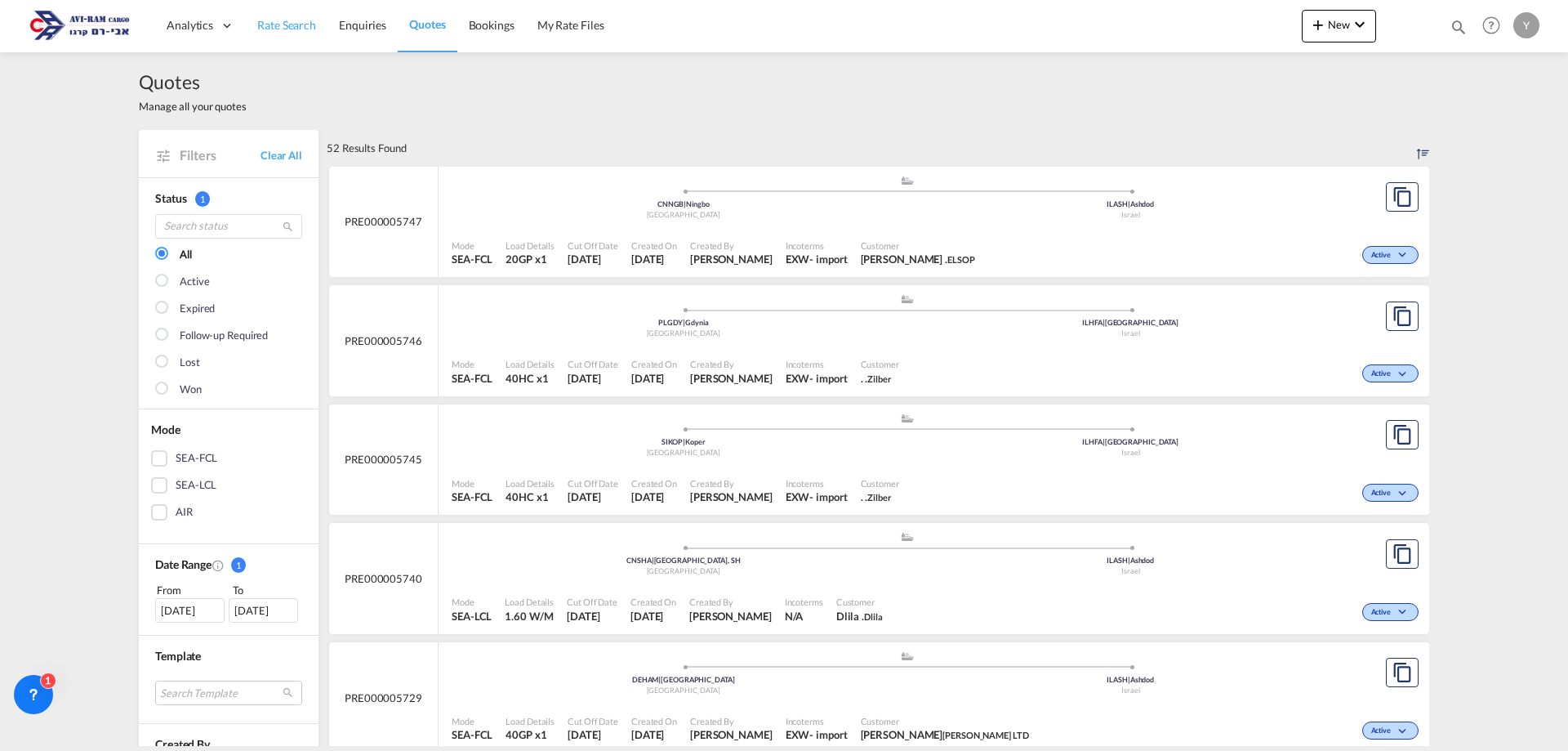
click at [291, 27] on span "Rate Search" at bounding box center [286, 25] width 59 height 14
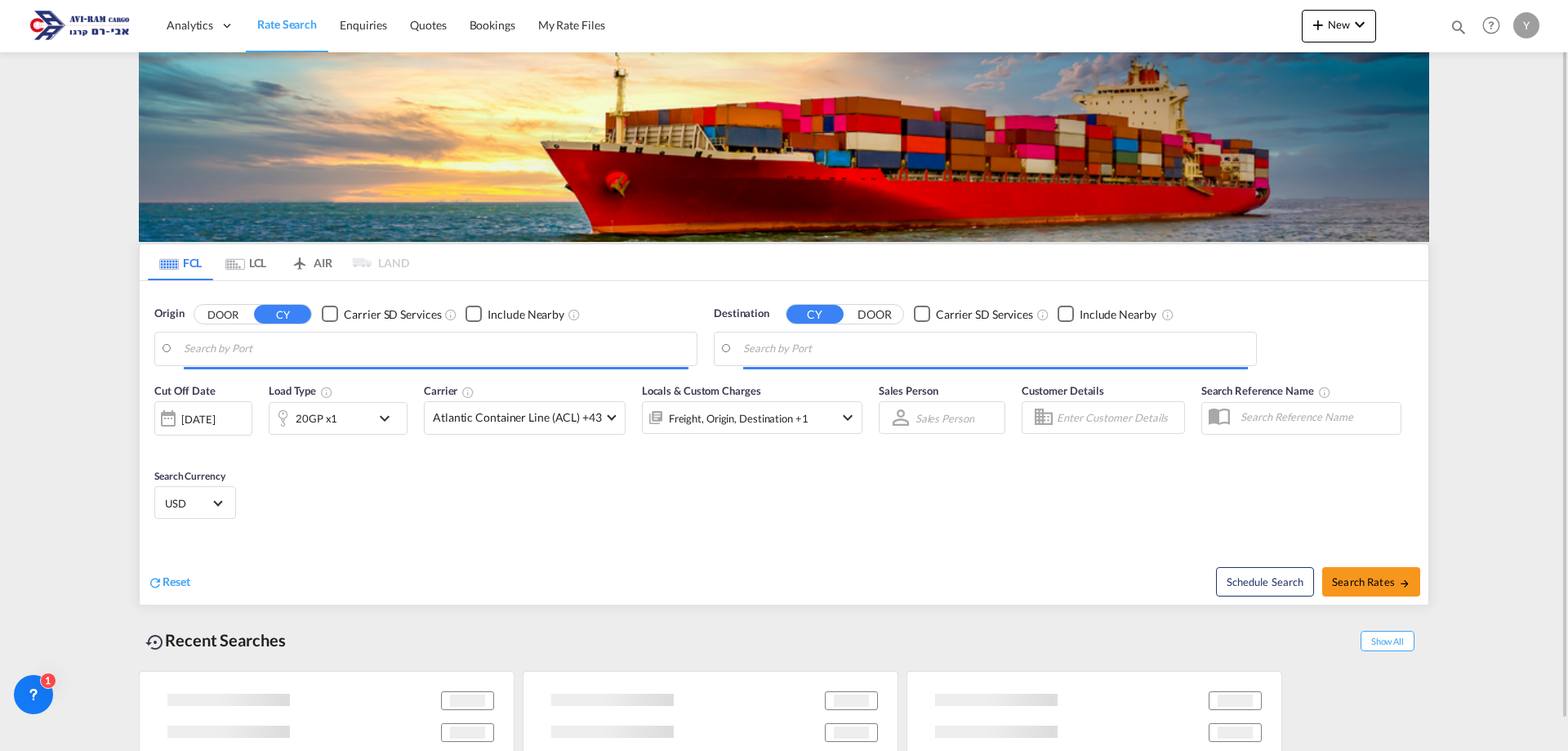
type input "[GEOGRAPHIC_DATA], PLGDY"
type input "[GEOGRAPHIC_DATA], [GEOGRAPHIC_DATA]"
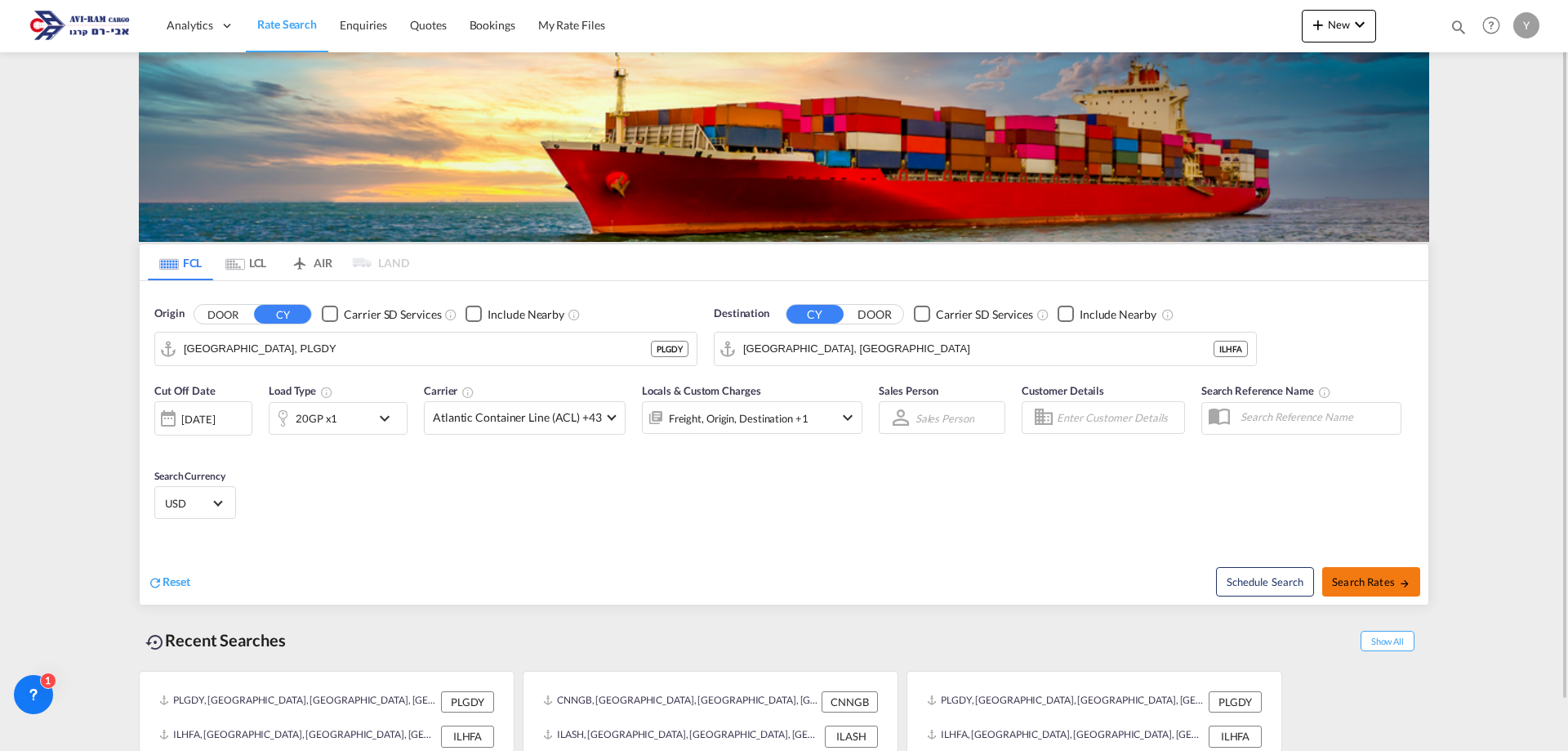
click at [777, 581] on span "Search Rates" at bounding box center [1372, 582] width 79 height 13
type input "PLGDY to ILHFA / 28 Sep 2025"
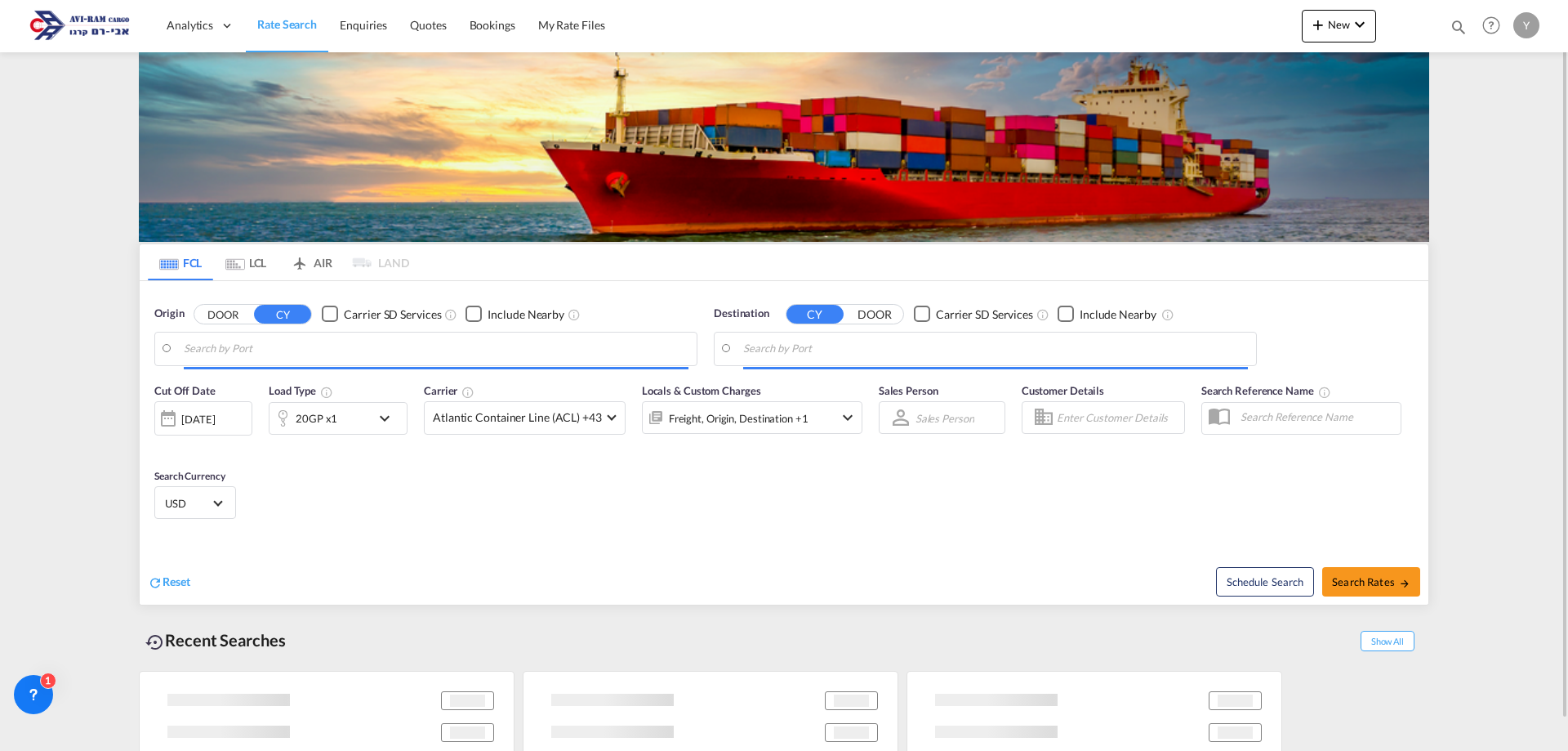
click at [370, 420] on div "20GP x1" at bounding box center [321, 418] width 102 height 32
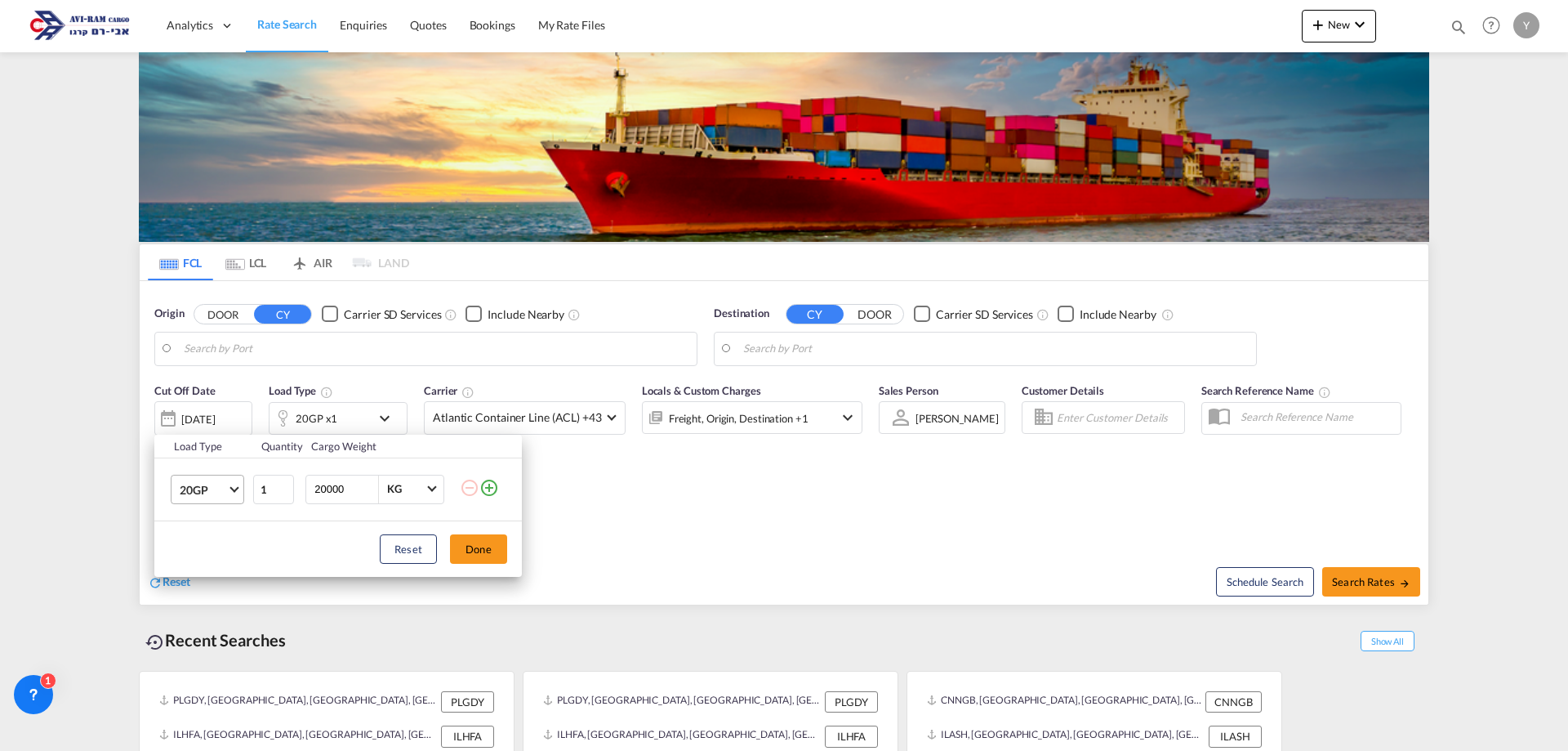
click at [229, 482] on md-select-value "20GP" at bounding box center [210, 490] width 66 height 28
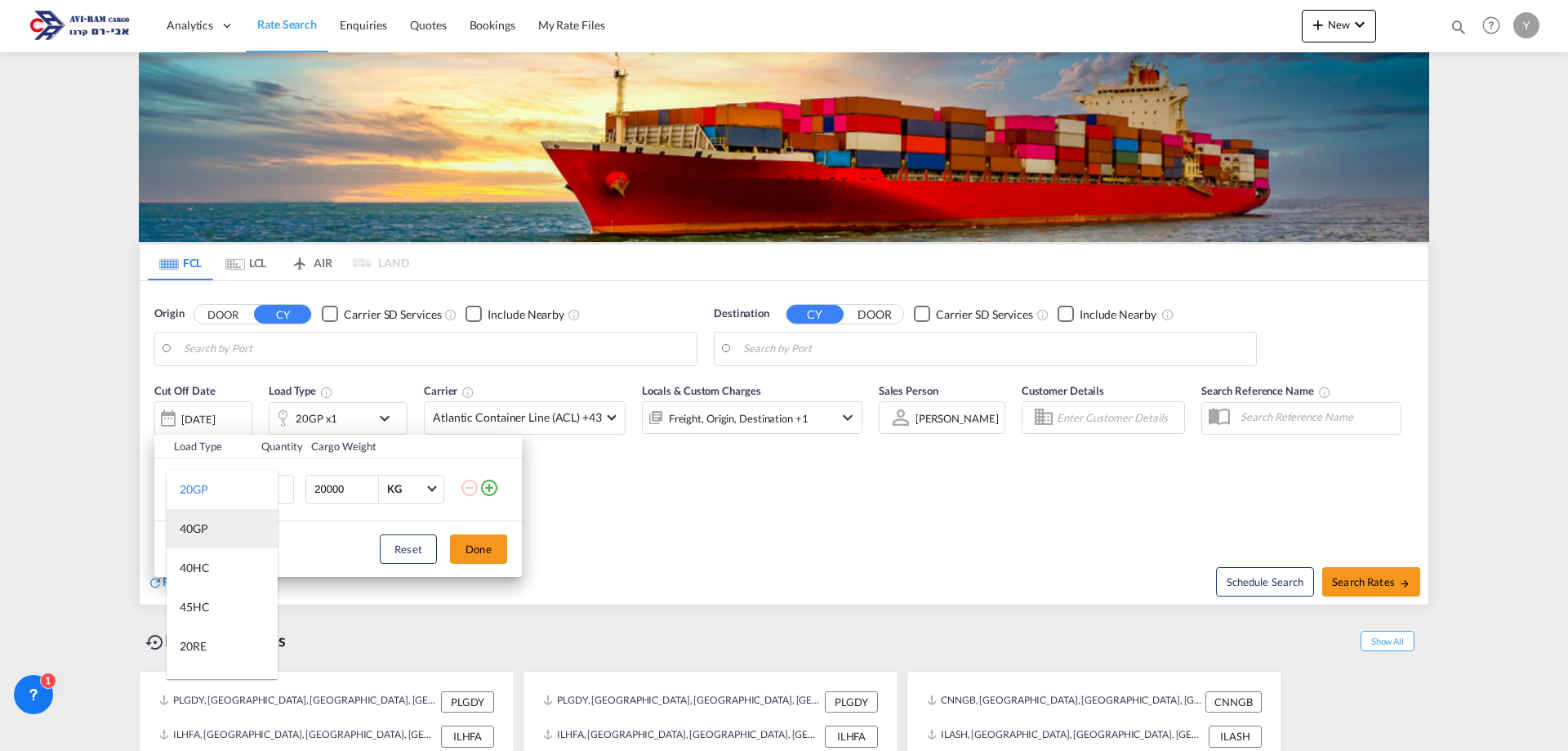
click at [230, 530] on md-option "40GP" at bounding box center [222, 528] width 111 height 39
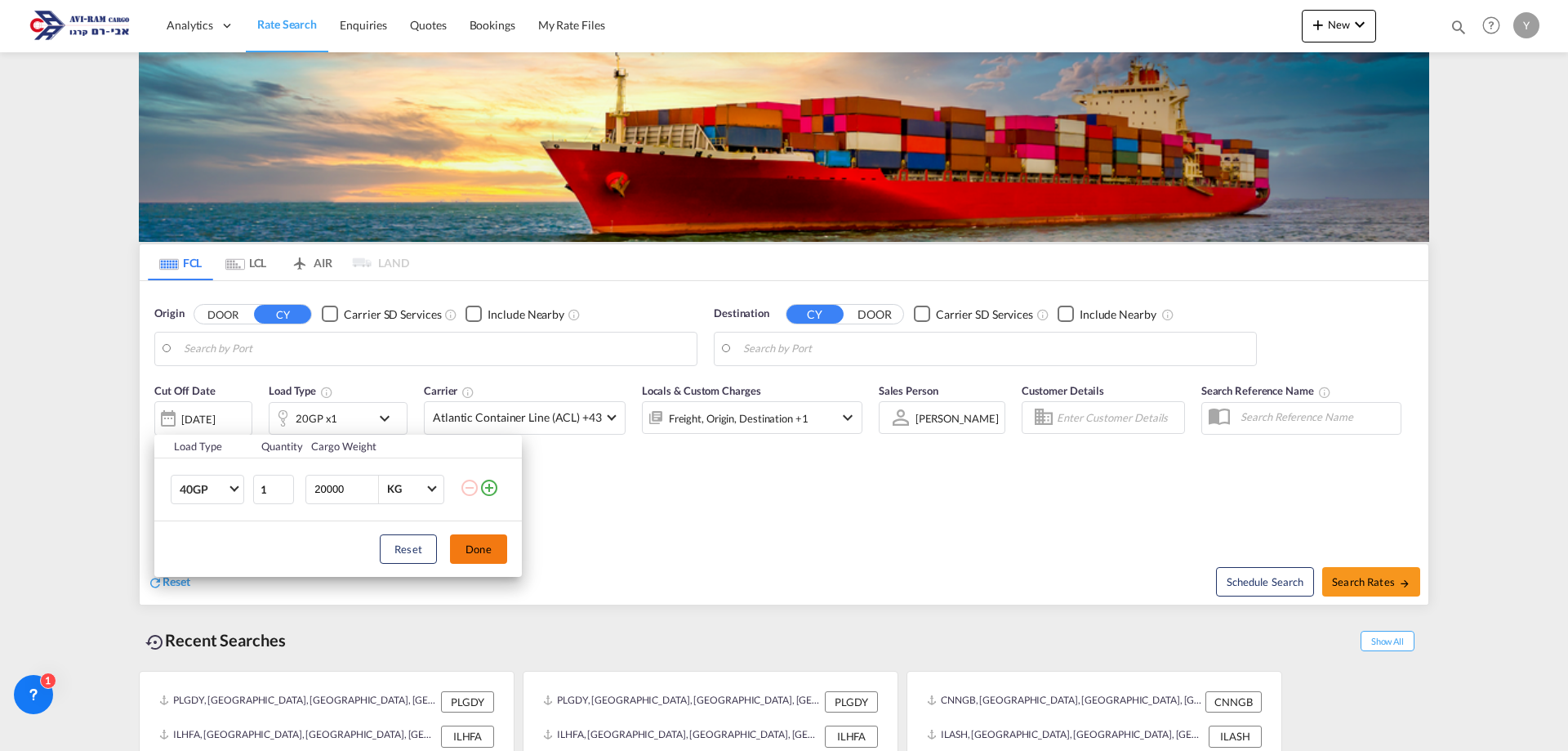
click at [473, 545] on button "Done" at bounding box center [478, 549] width 57 height 30
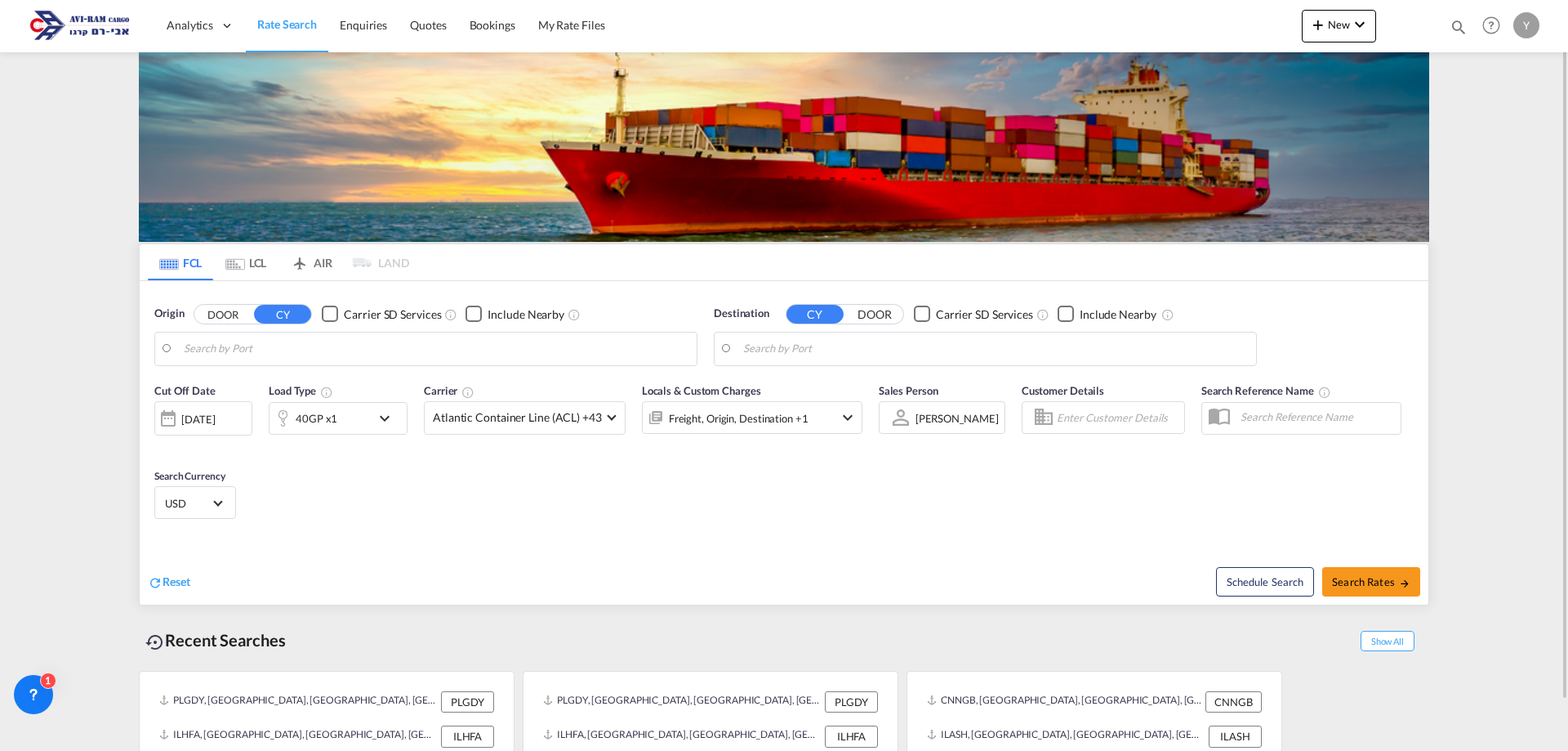
click at [777, 597] on div "Schedule Search Search Rates" at bounding box center [1108, 573] width 640 height 63
click at [777, 584] on span "Search Rates" at bounding box center [1372, 582] width 79 height 13
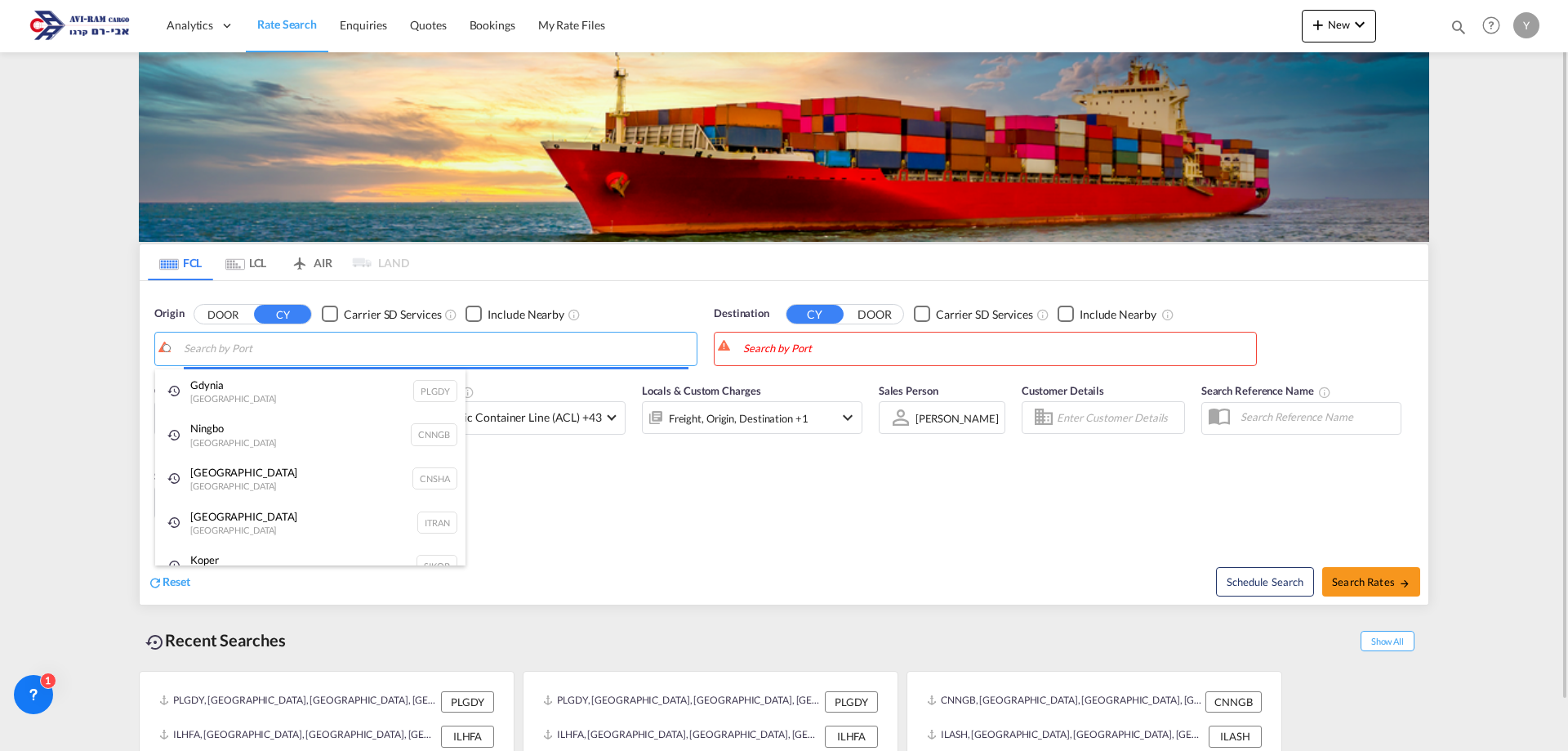
click at [432, 340] on body "Analytics Dashboard Rate Search Enquiries Quotes Bookings" at bounding box center [784, 375] width 1568 height 751
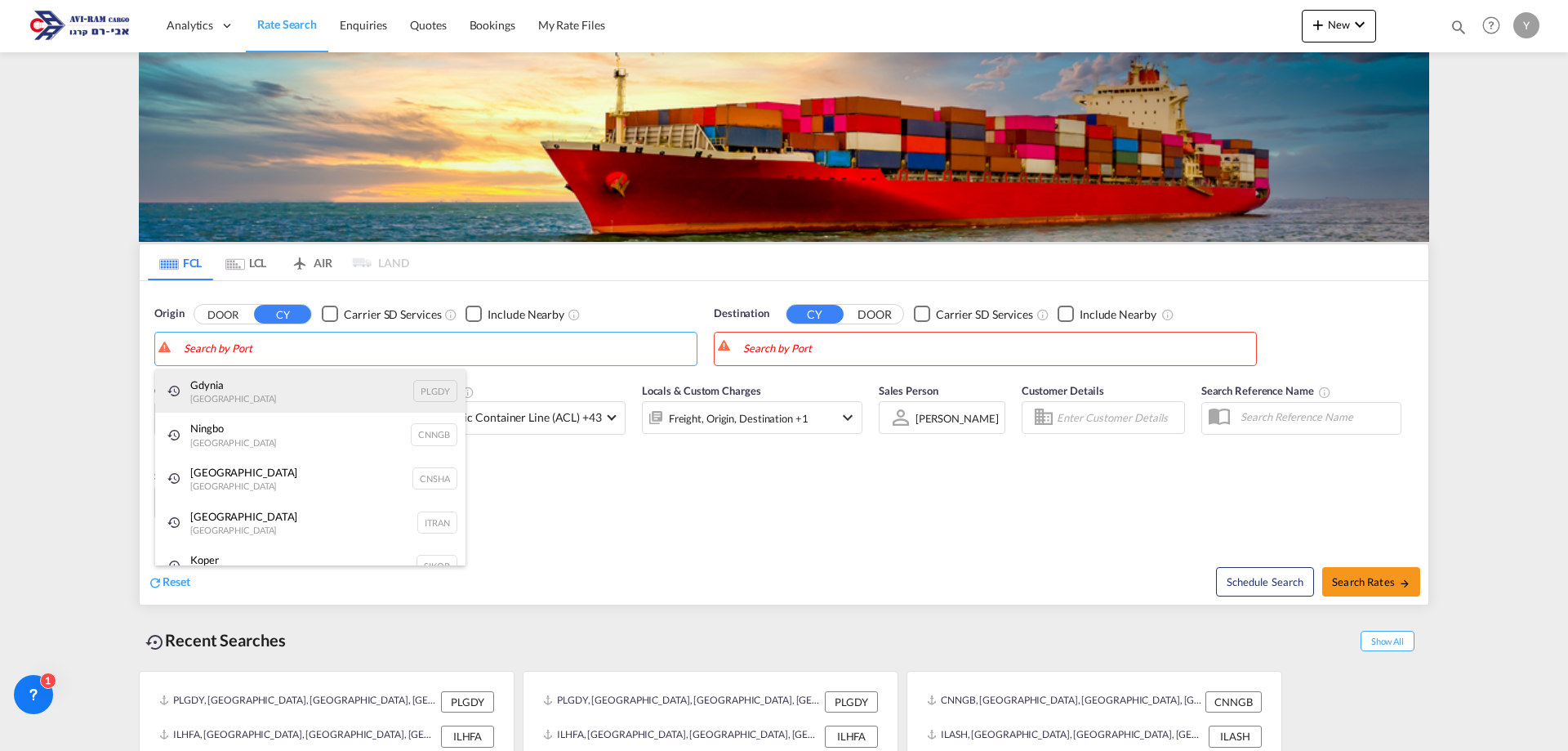
click at [203, 397] on div "Gdynia Poland PLGDY" at bounding box center [310, 392] width 310 height 44
type input "[GEOGRAPHIC_DATA], PLGDY"
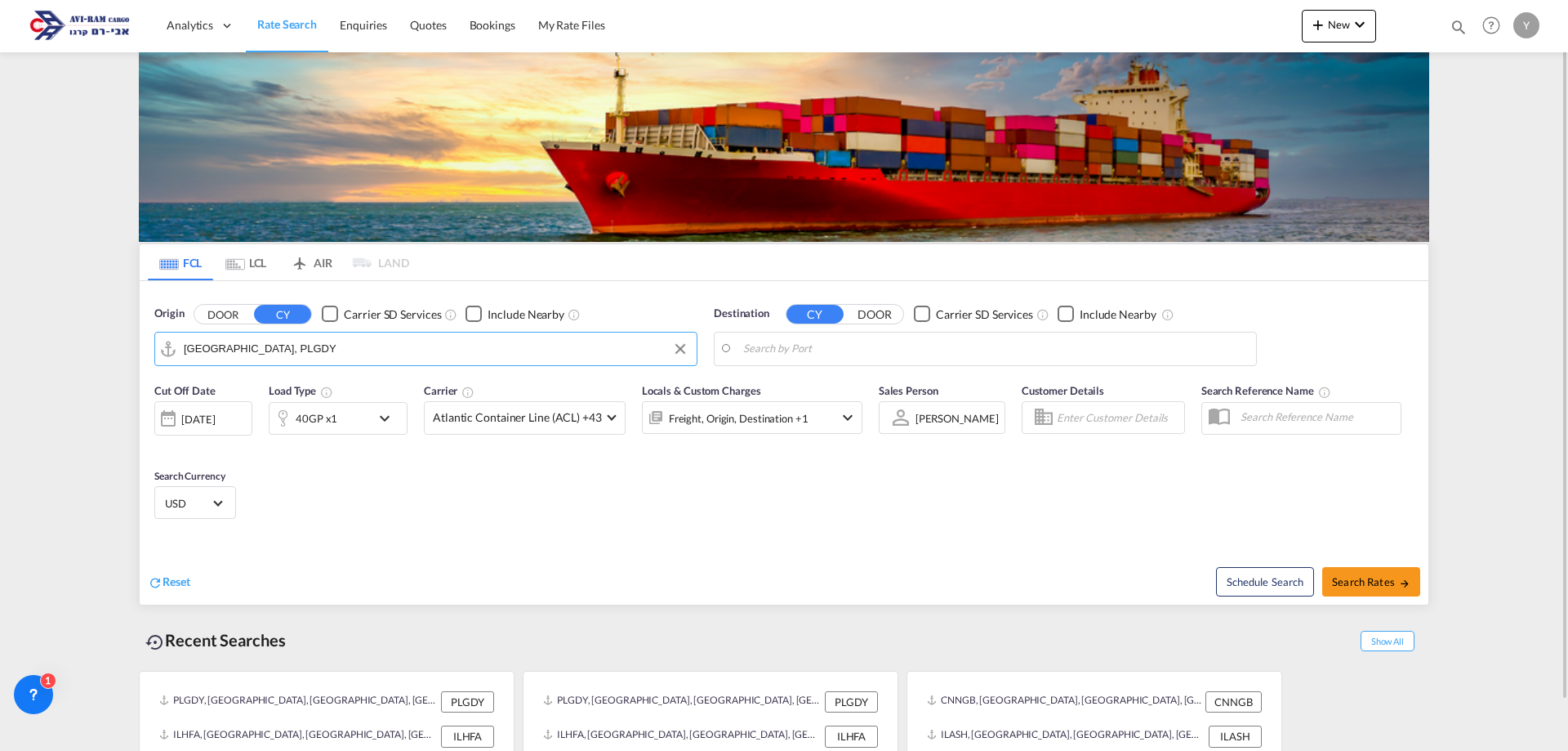
click at [777, 359] on body "Analytics Dashboard Rate Search Enquiries Quotes Bookings" at bounding box center [784, 375] width 1568 height 751
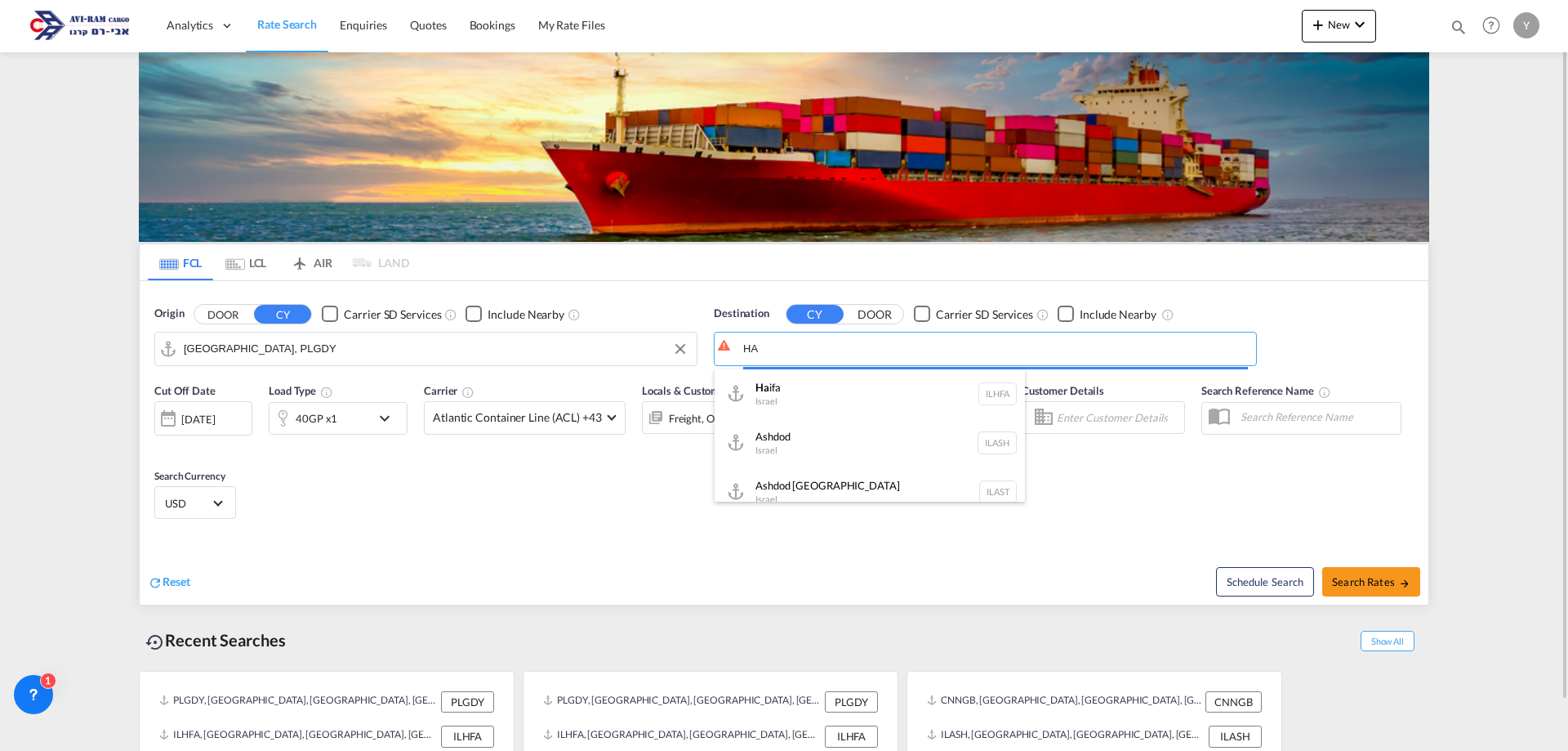
click at [777, 391] on div "Ha ifa Israel ILHFA" at bounding box center [870, 394] width 310 height 49
type input "[GEOGRAPHIC_DATA], [GEOGRAPHIC_DATA]"
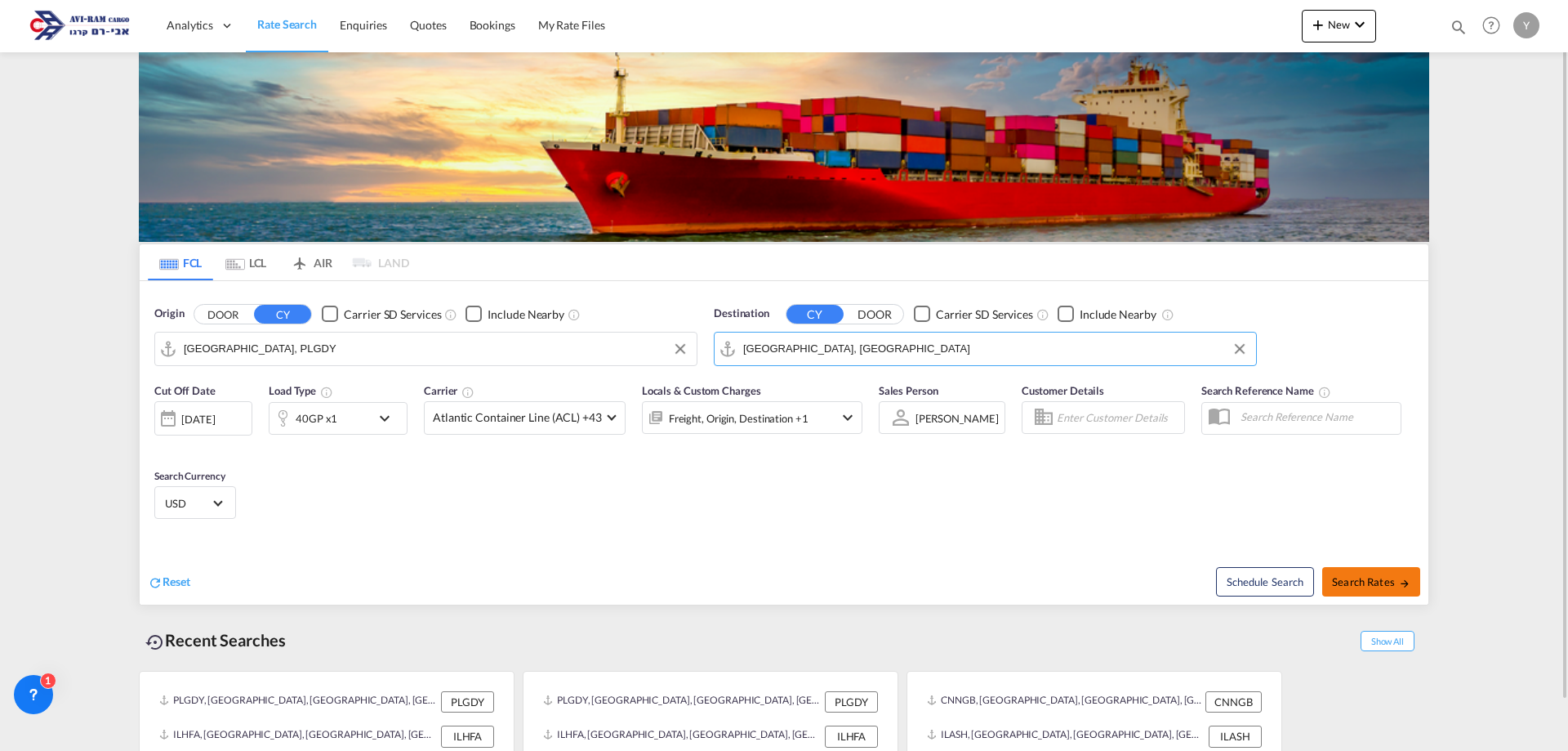
click at [777, 579] on span "Search Rates" at bounding box center [1372, 582] width 79 height 13
type input "PLGDY to ILHFA / 28 Sep 2025"
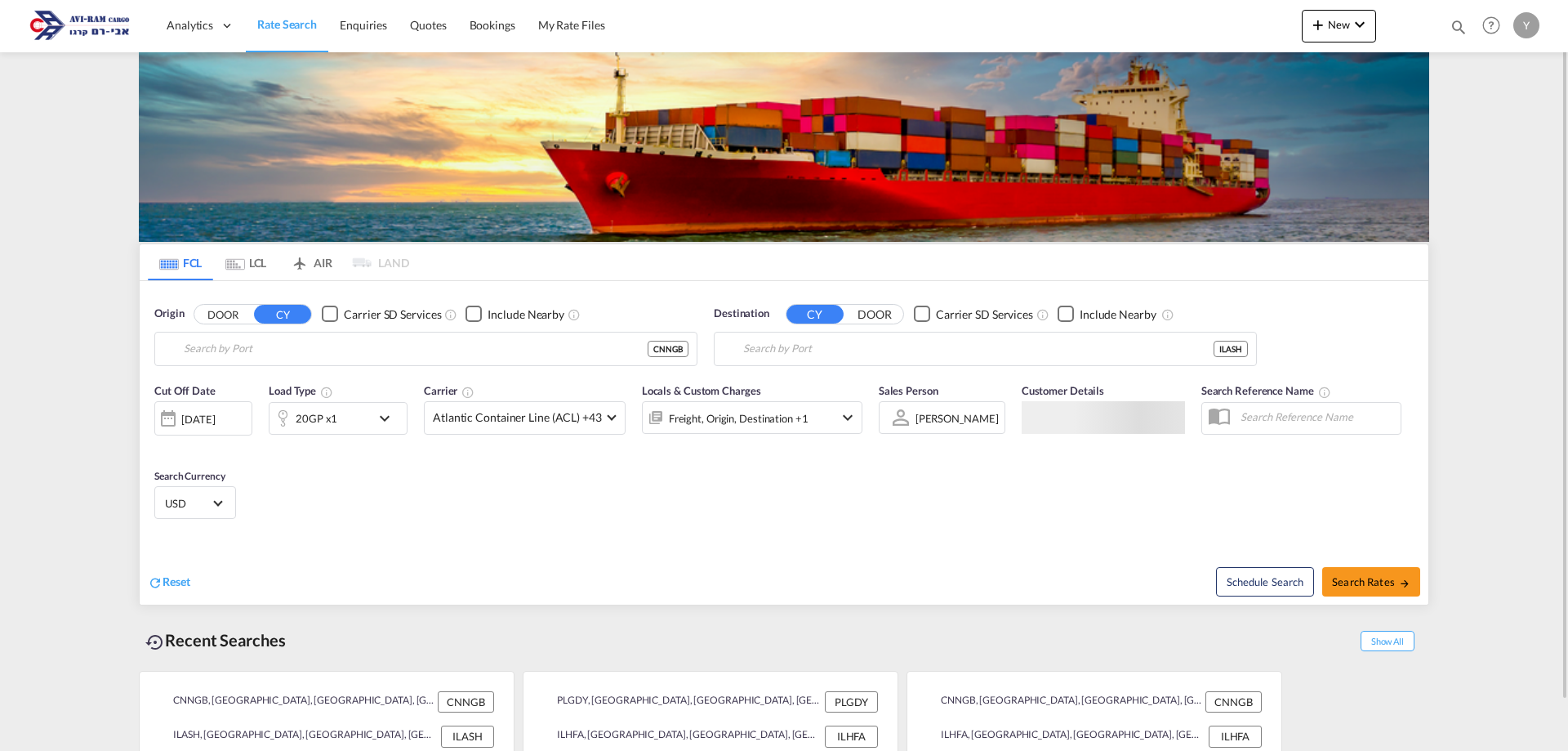
type input "Ningbo, CNNGB"
type input "Ashdod, ILASH"
click at [300, 347] on input "Ningbo, CNNGB" at bounding box center [436, 349] width 505 height 25
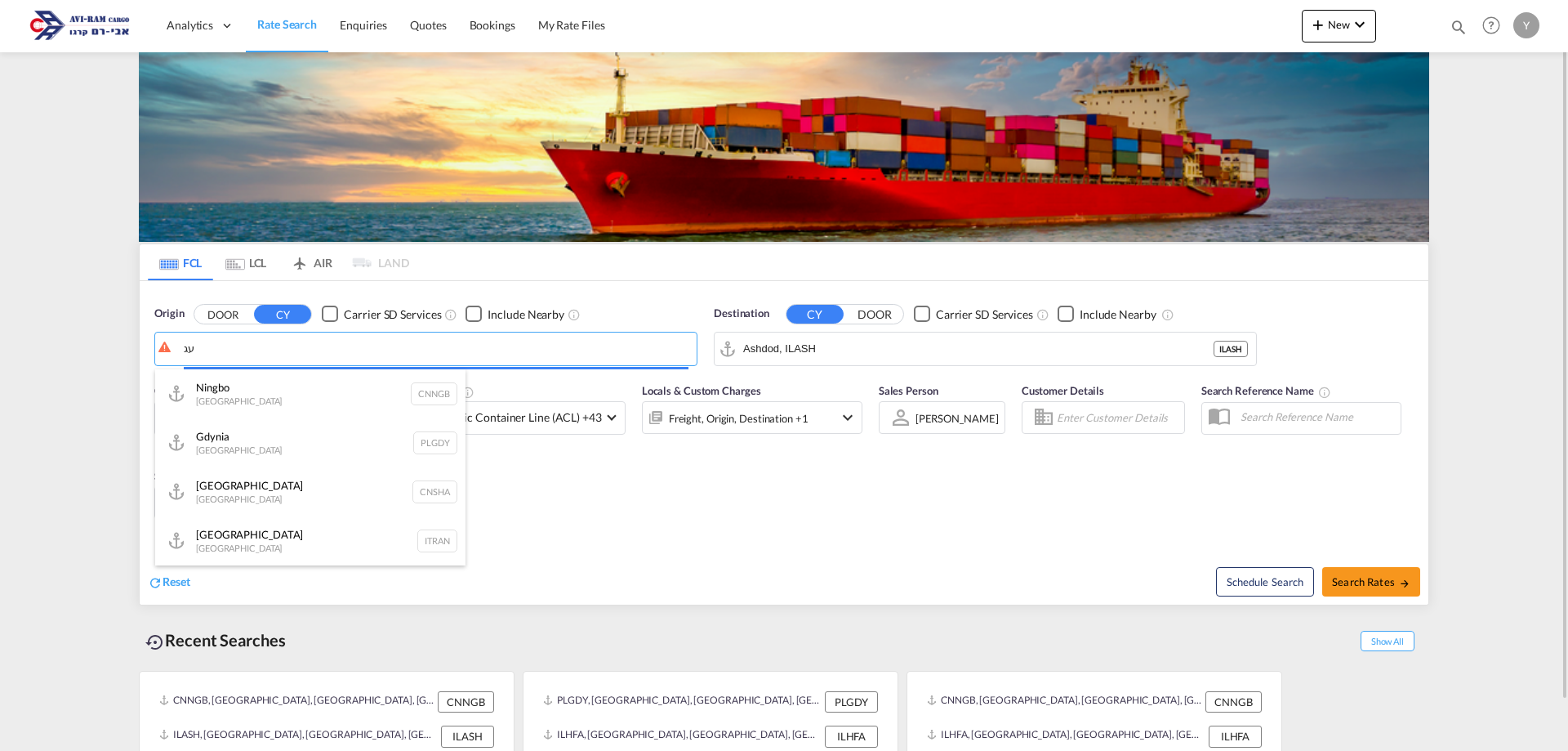
type input "ע"
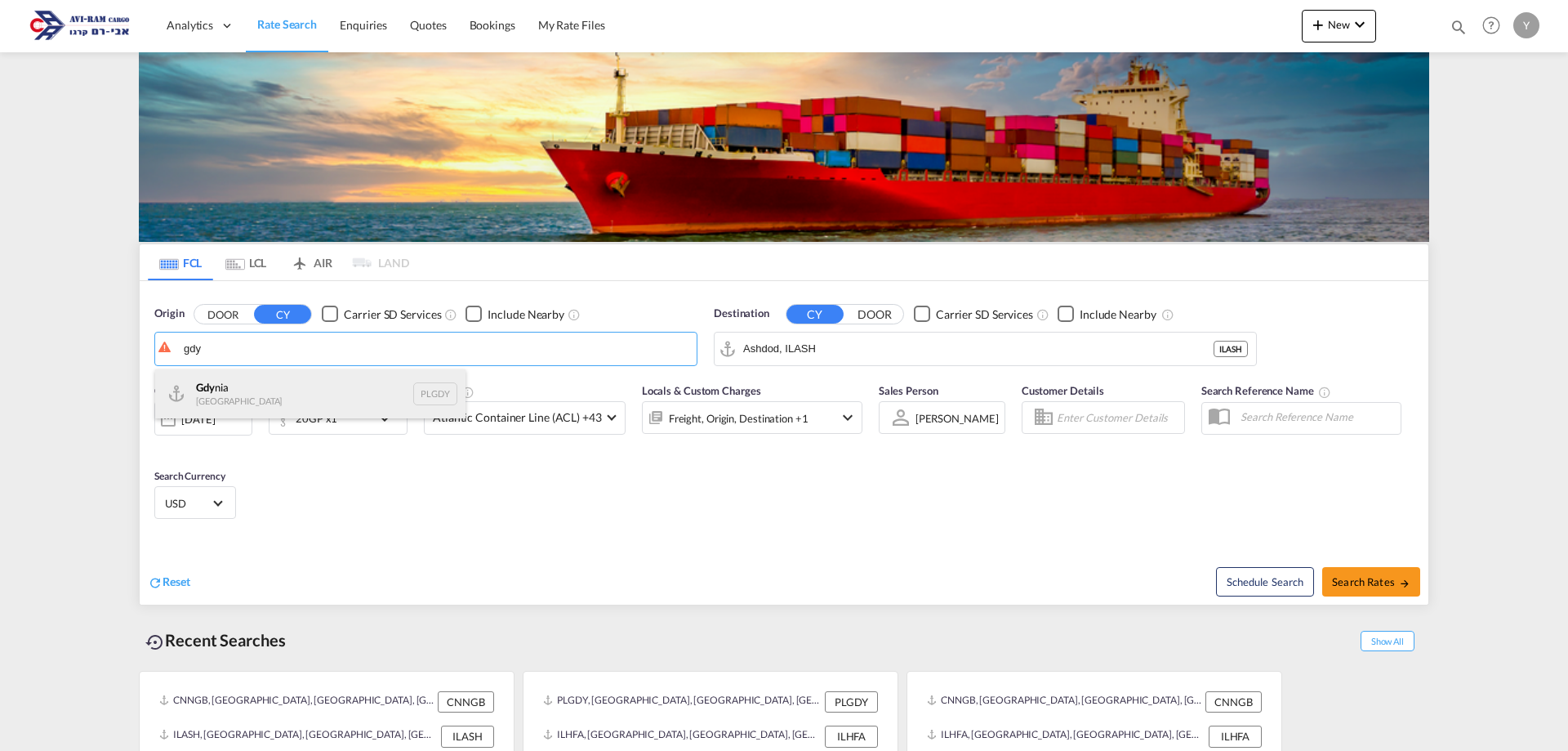
click at [226, 387] on div "Gdy nia Poland PLGDY" at bounding box center [310, 394] width 310 height 49
type input "[GEOGRAPHIC_DATA], PLGDY"
click at [853, 351] on input "Ashdod, ILASH" at bounding box center [996, 349] width 505 height 25
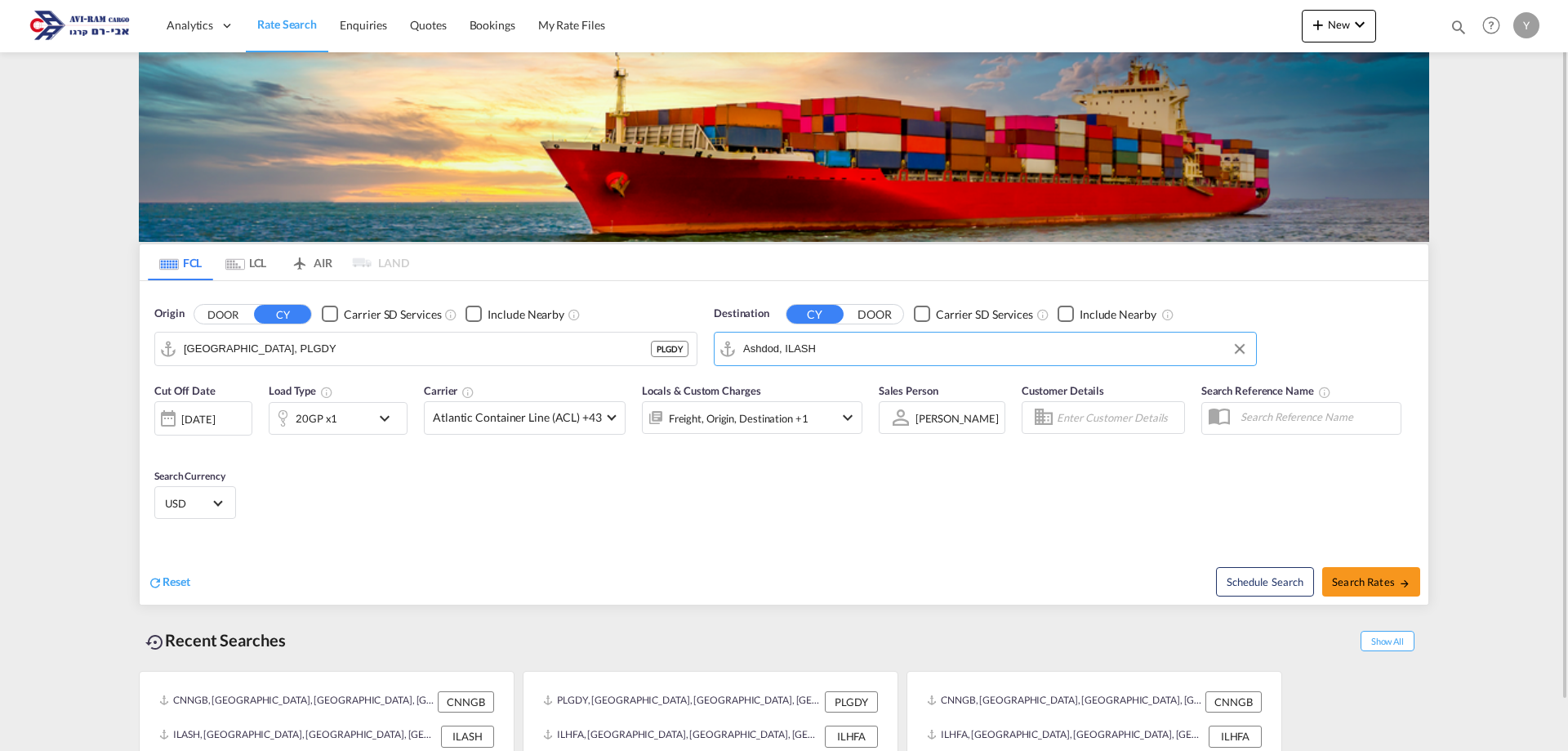
click at [853, 351] on input "Ashdod, ILASH" at bounding box center [996, 349] width 505 height 25
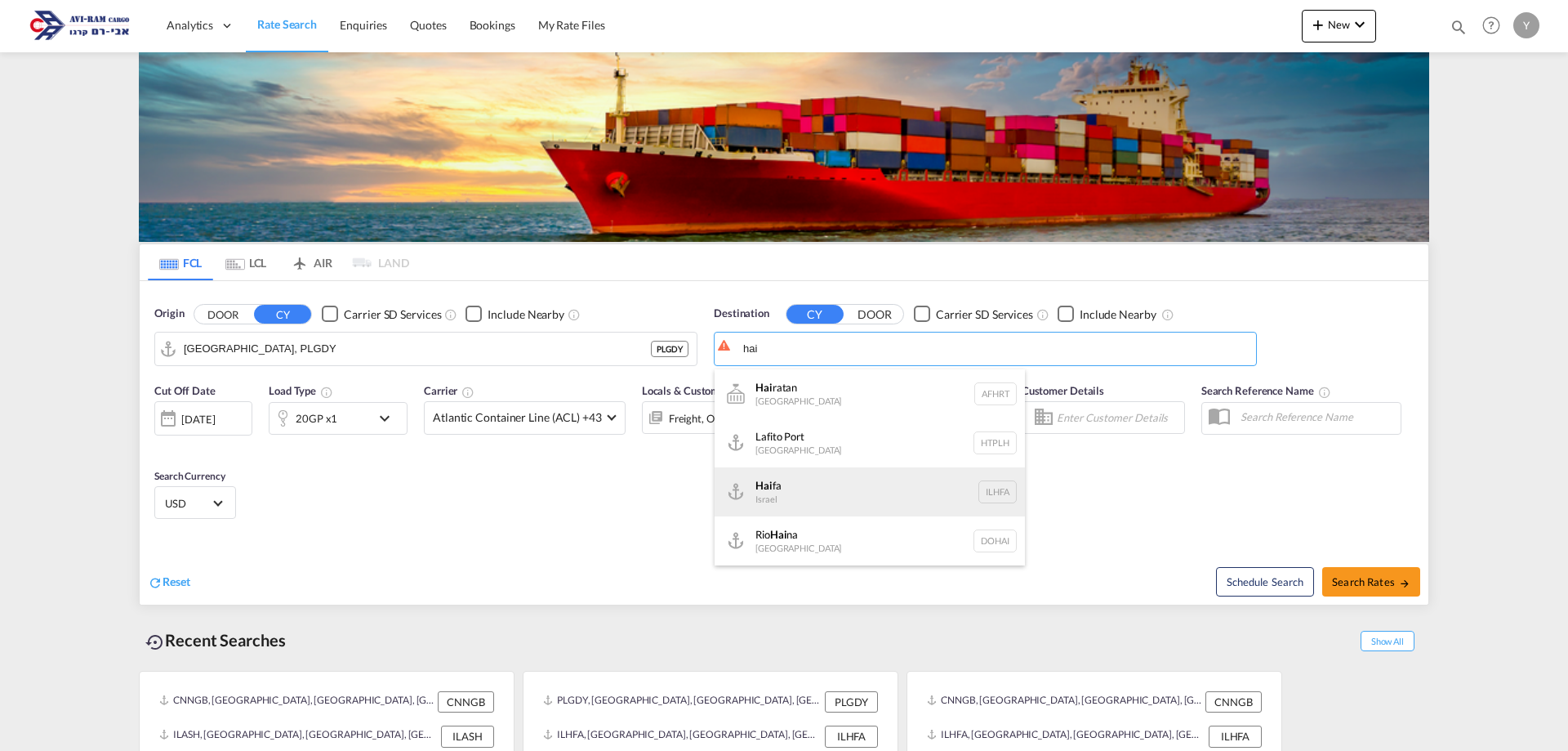
click at [832, 503] on div "Hai fa Israel ILHFA" at bounding box center [870, 492] width 310 height 49
type input "[GEOGRAPHIC_DATA], [GEOGRAPHIC_DATA]"
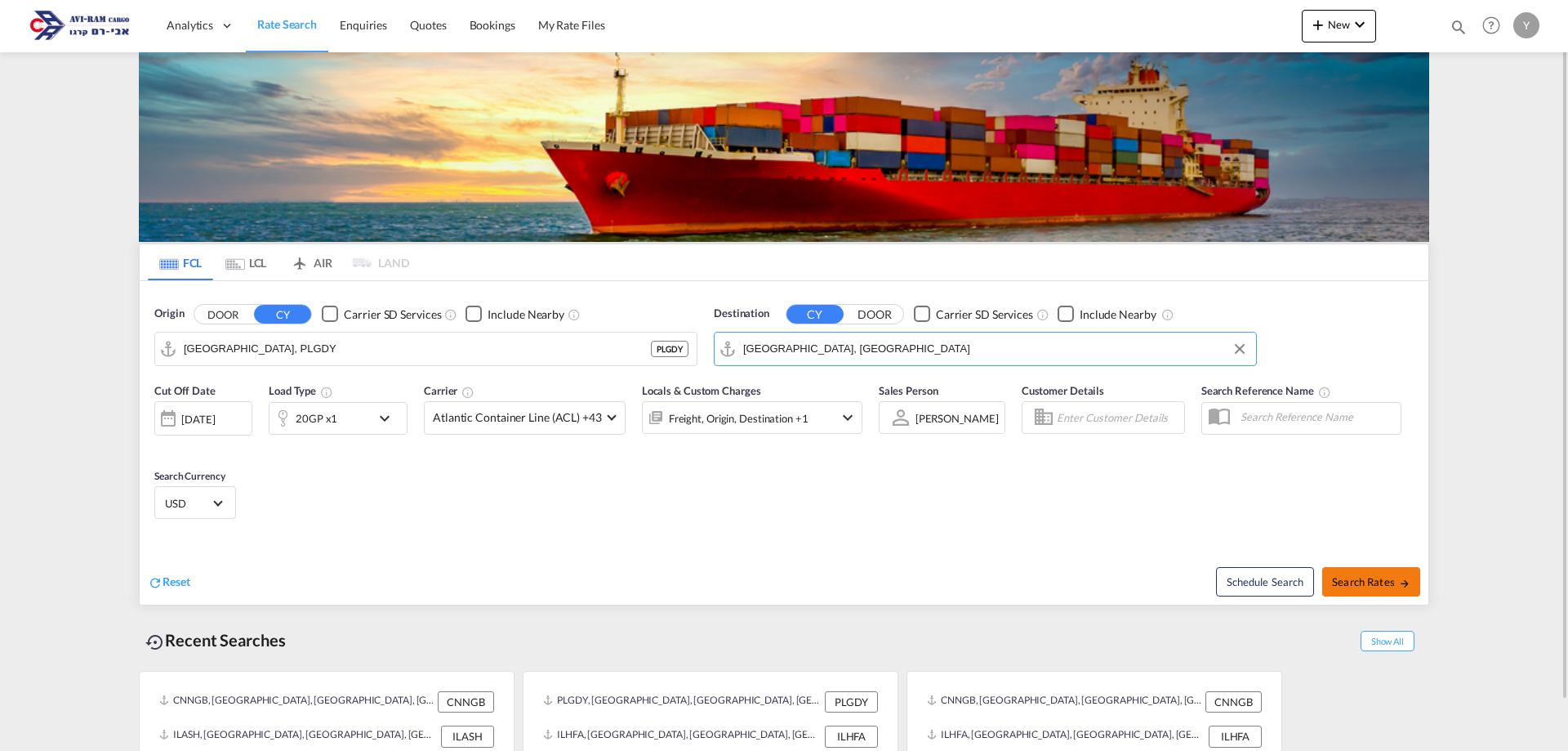
click at [1374, 570] on button "Search Rates" at bounding box center [1372, 582] width 98 height 30
type input "PLGDY to ILHFA / 28 Sep 2025"
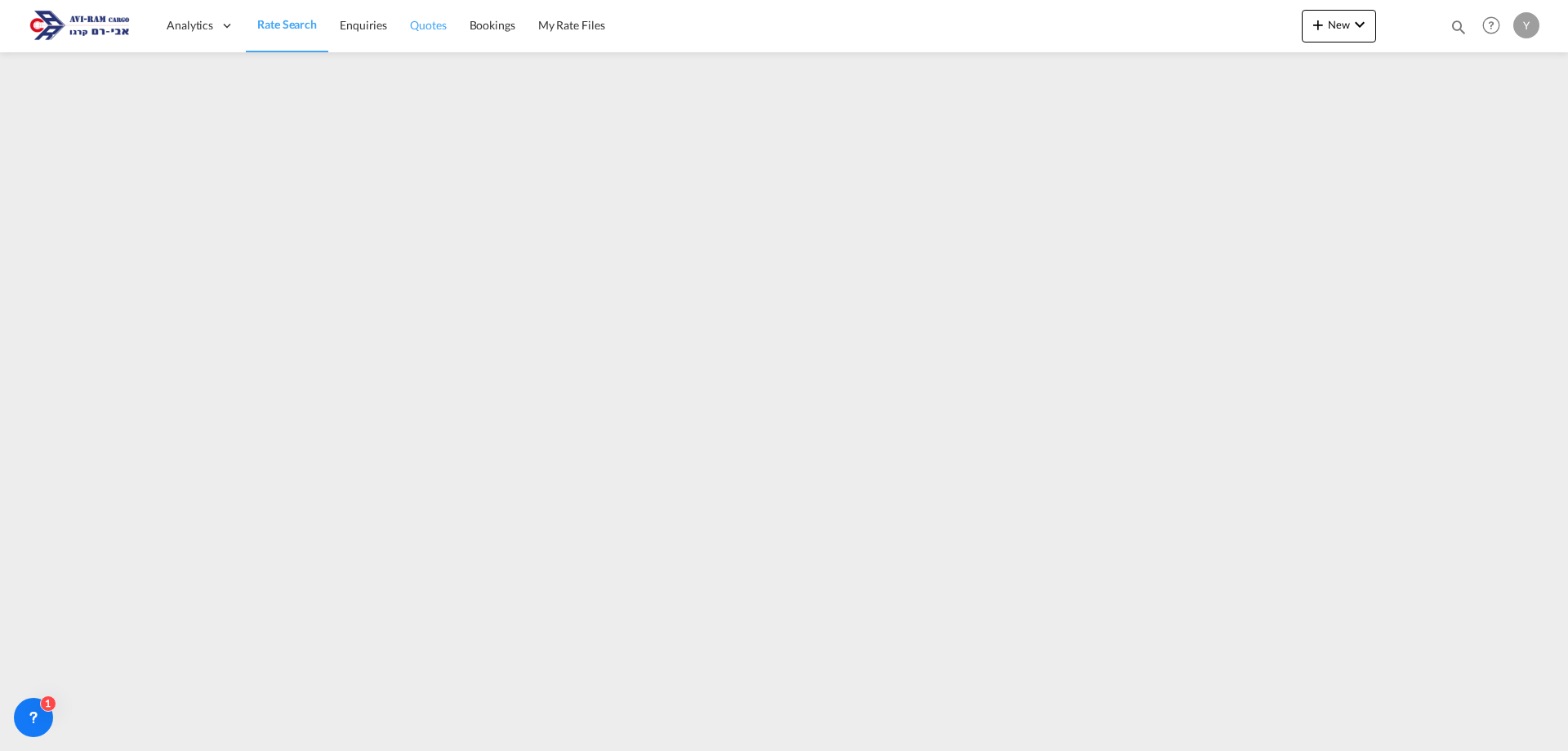
click at [416, 18] on span "Quotes" at bounding box center [427, 25] width 36 height 14
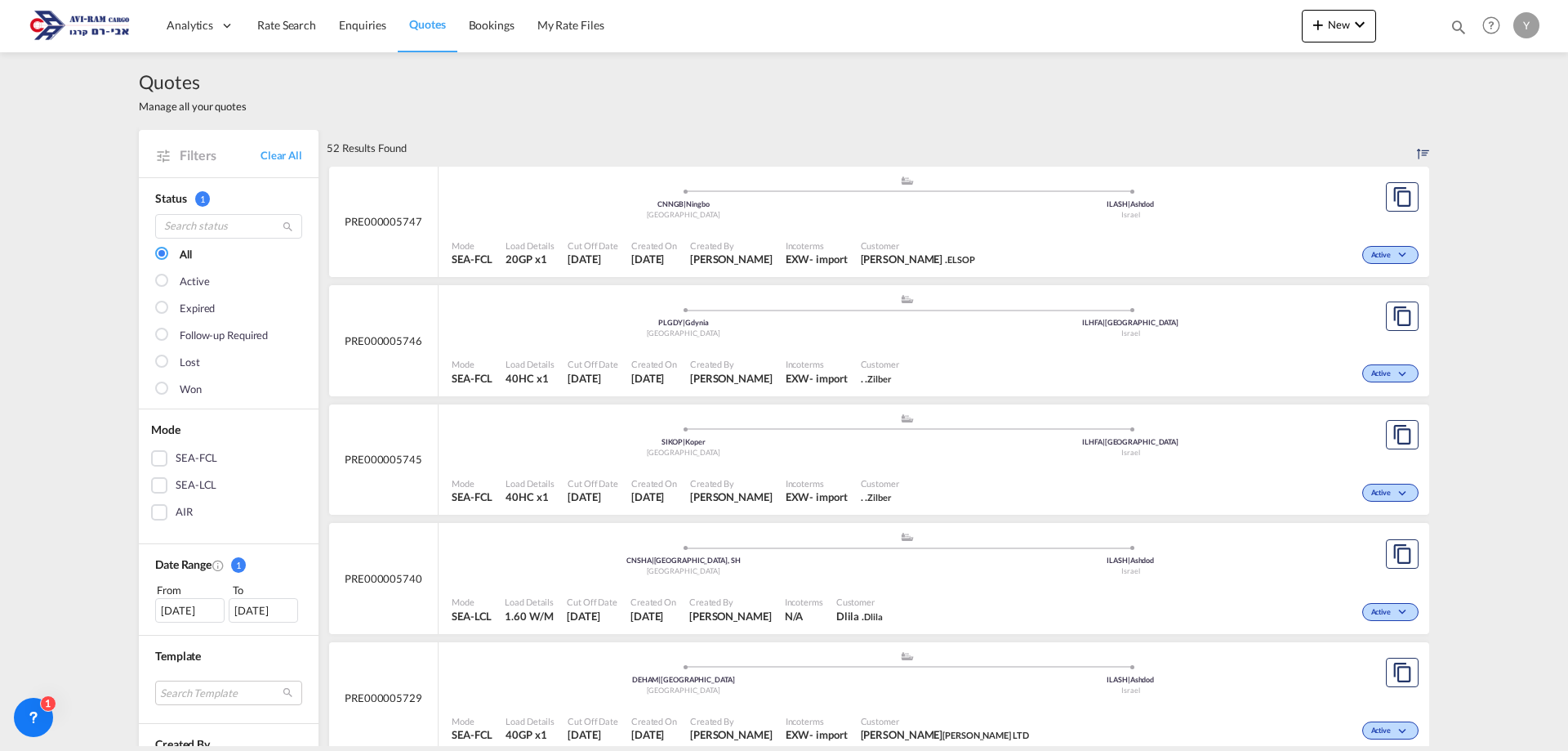
click at [452, 454] on div ".a{fill:#aaa8ad;} .a{fill:#aaa8ad;} SIKOP | Koper Slovenia ILHFA | Haifa Israel" at bounding box center [908, 437] width 911 height 49
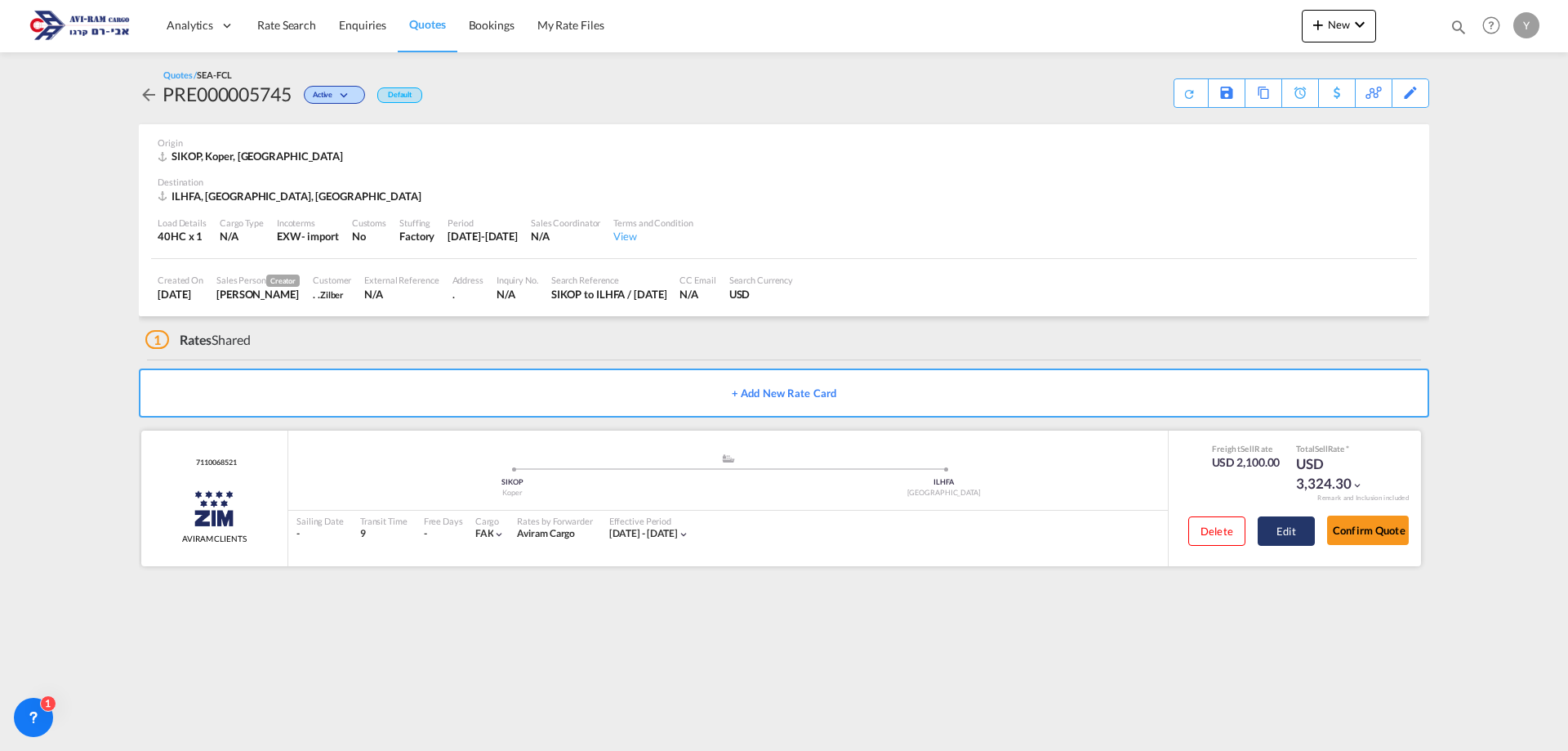
click at [1301, 536] on button "Edit" at bounding box center [1286, 531] width 57 height 30
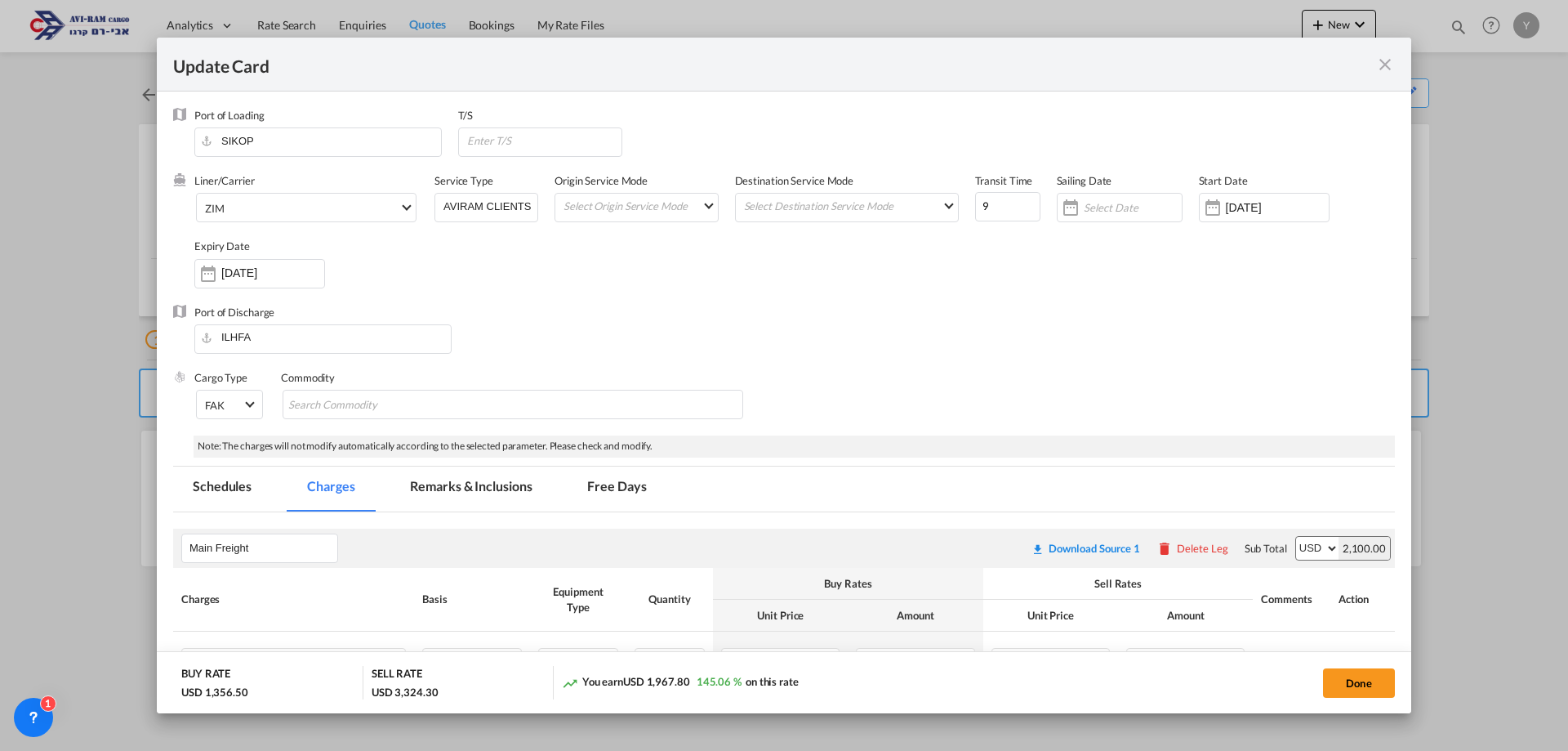
select select "per B/L"
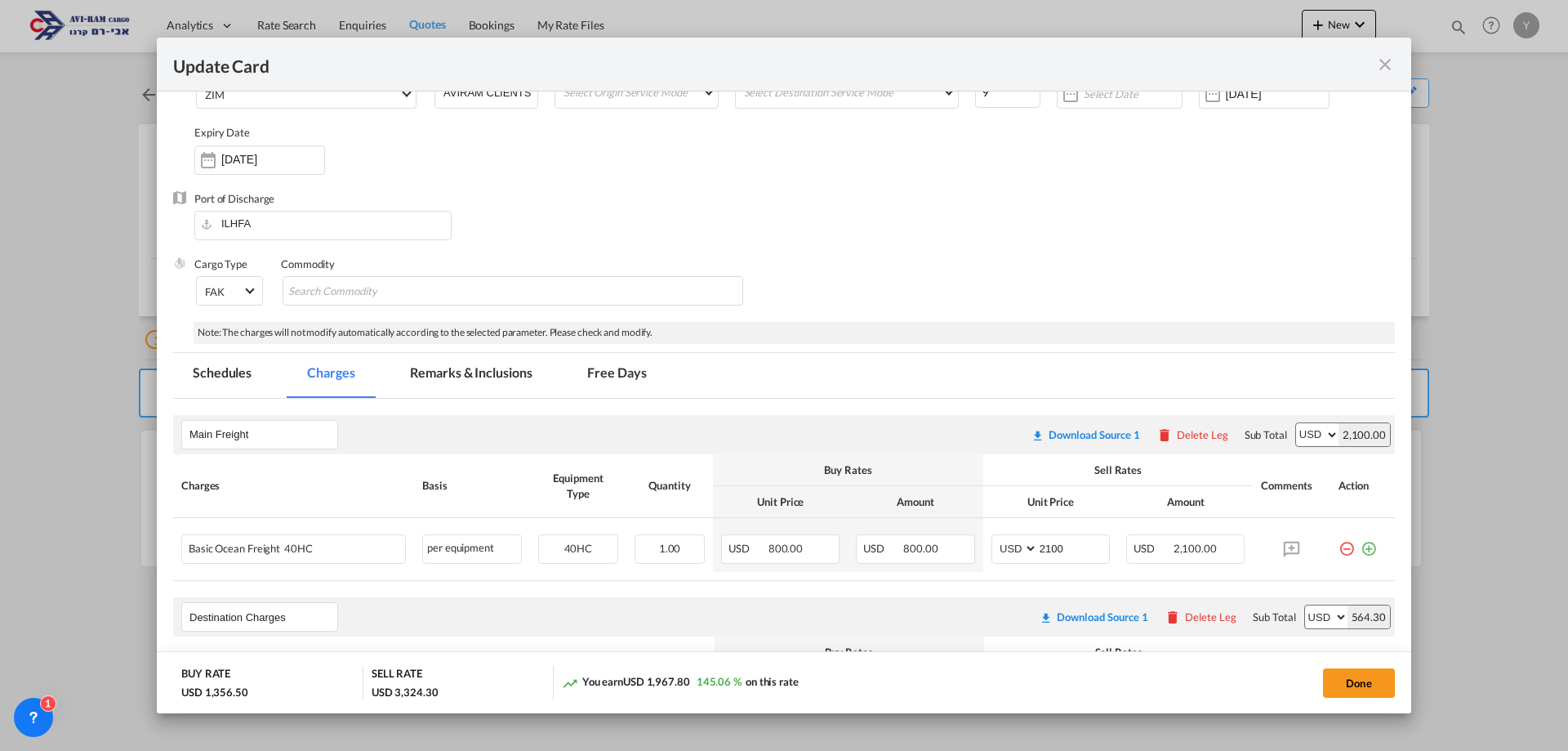
scroll to position [164, 0]
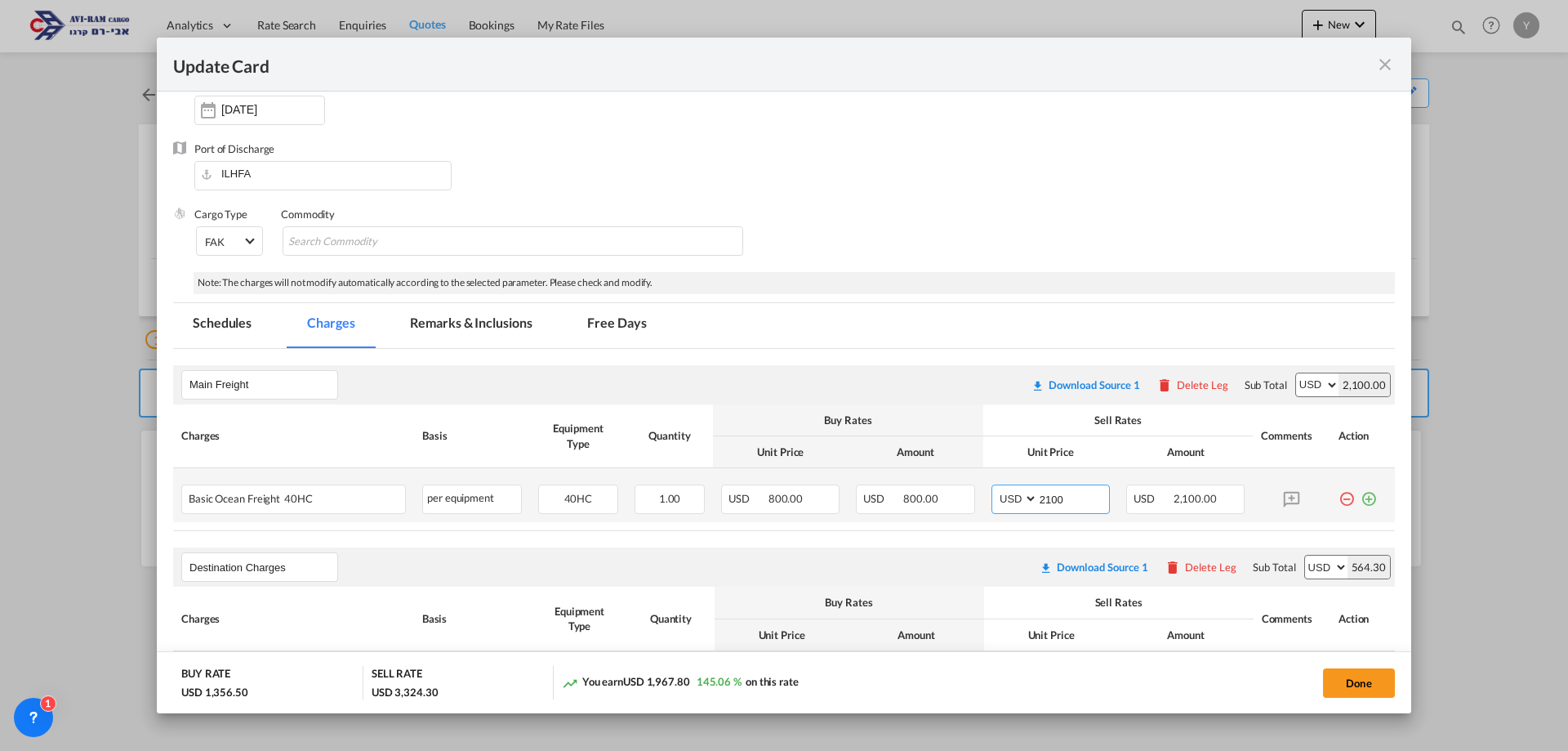
drag, startPoint x: 1054, startPoint y: 497, endPoint x: 1044, endPoint y: 498, distance: 10.0
click at [1044, 498] on input "2100" at bounding box center [1073, 498] width 71 height 25
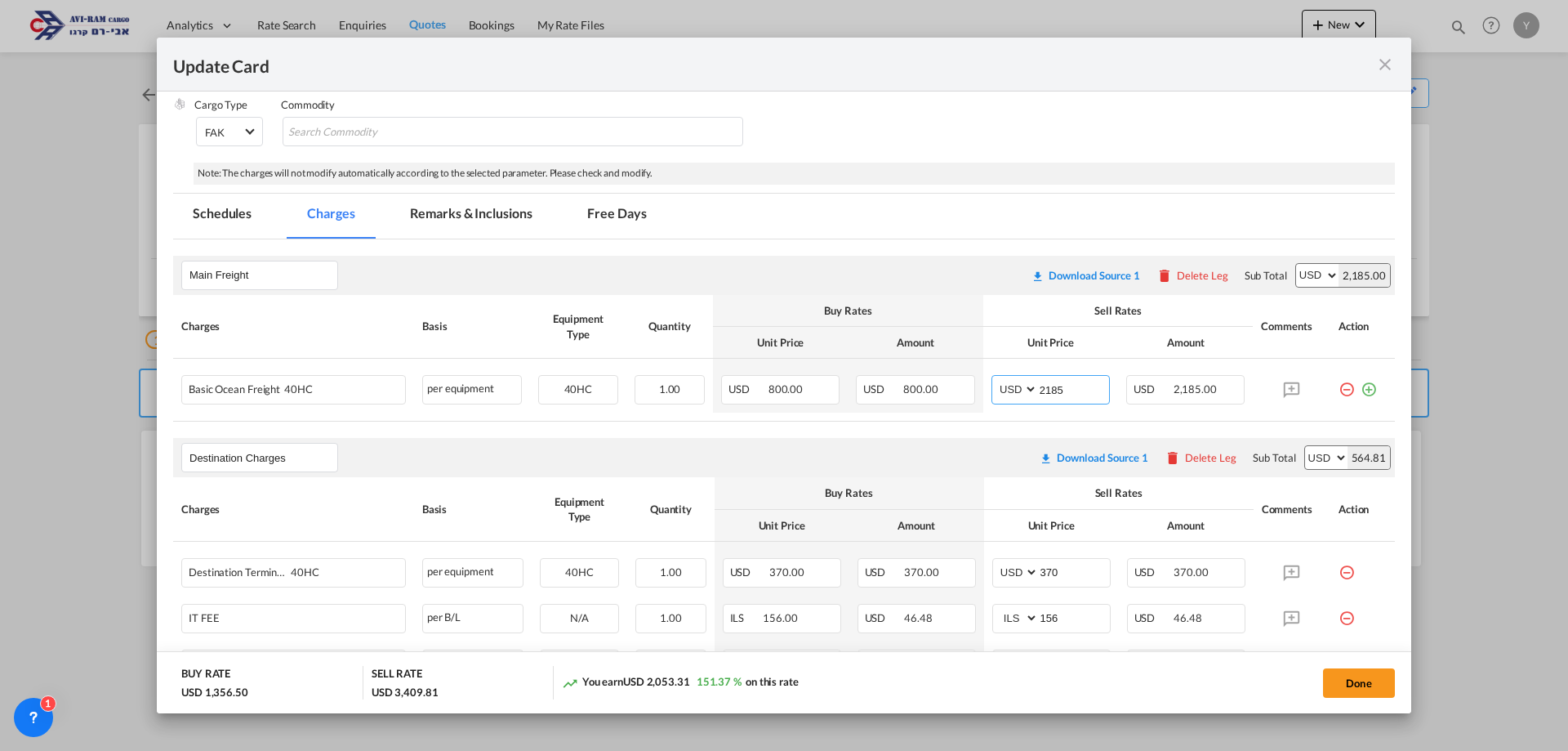
scroll to position [230, 0]
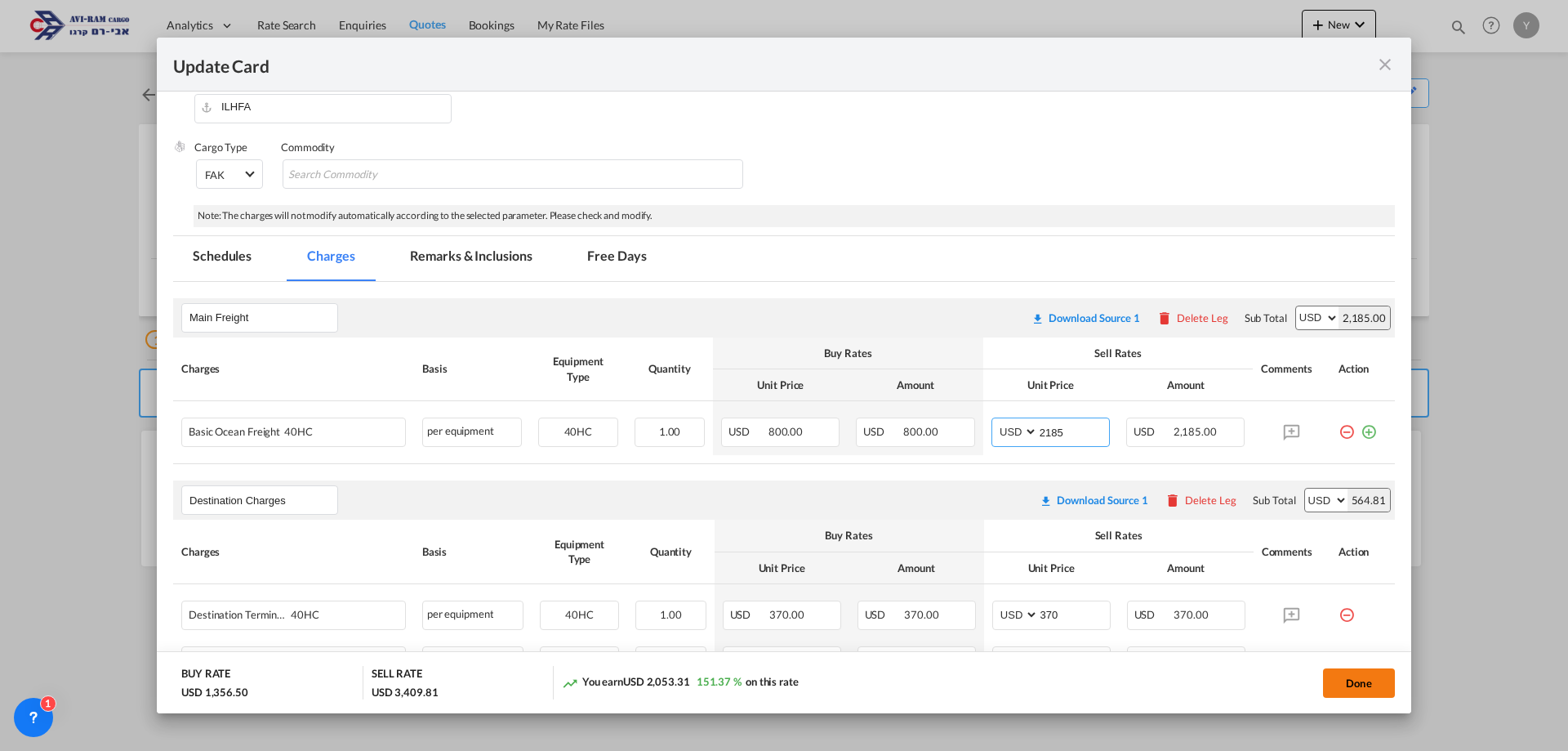
type input "2185"
click at [1357, 687] on button "Done" at bounding box center [1360, 684] width 72 height 30
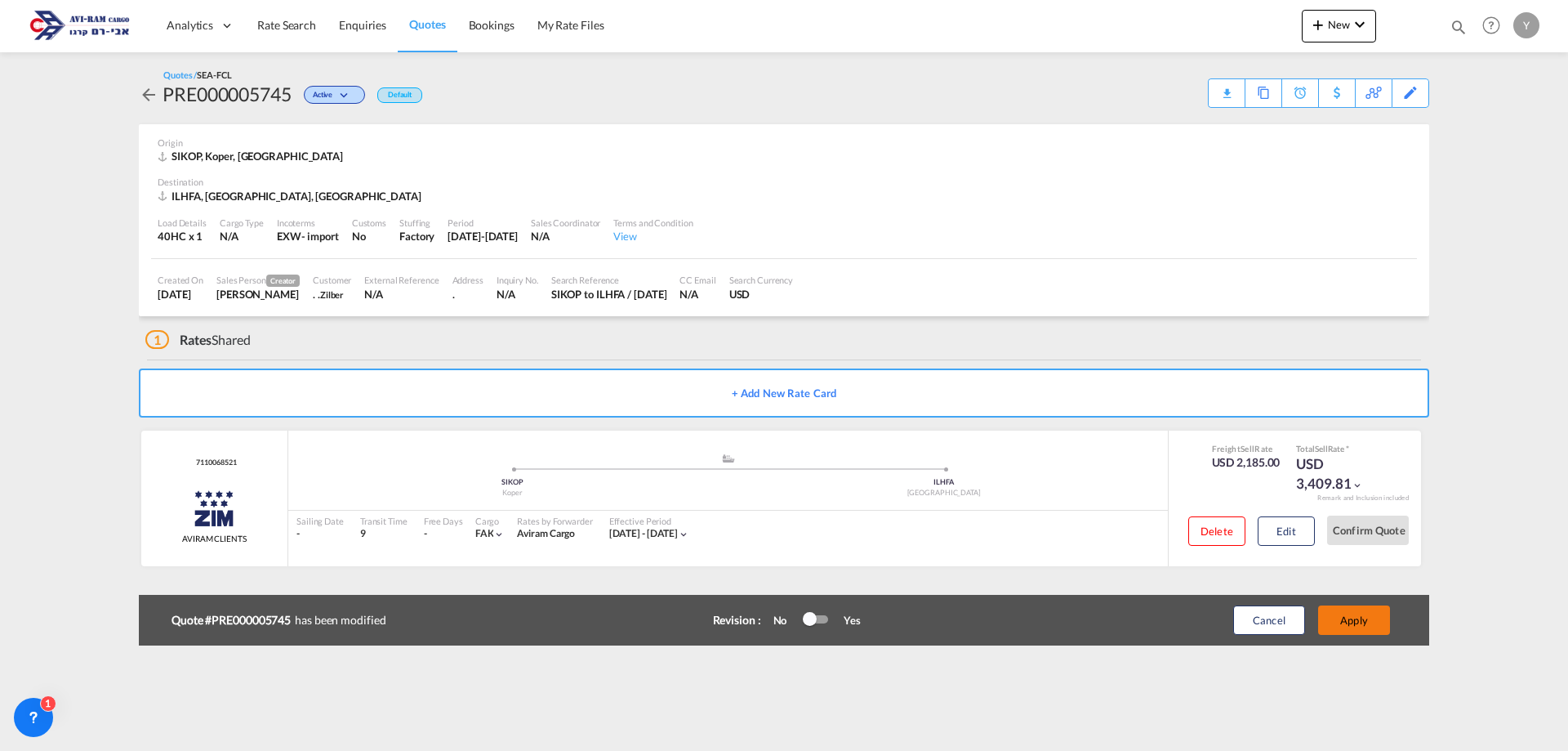
click at [1352, 630] on button "Apply" at bounding box center [1354, 620] width 72 height 30
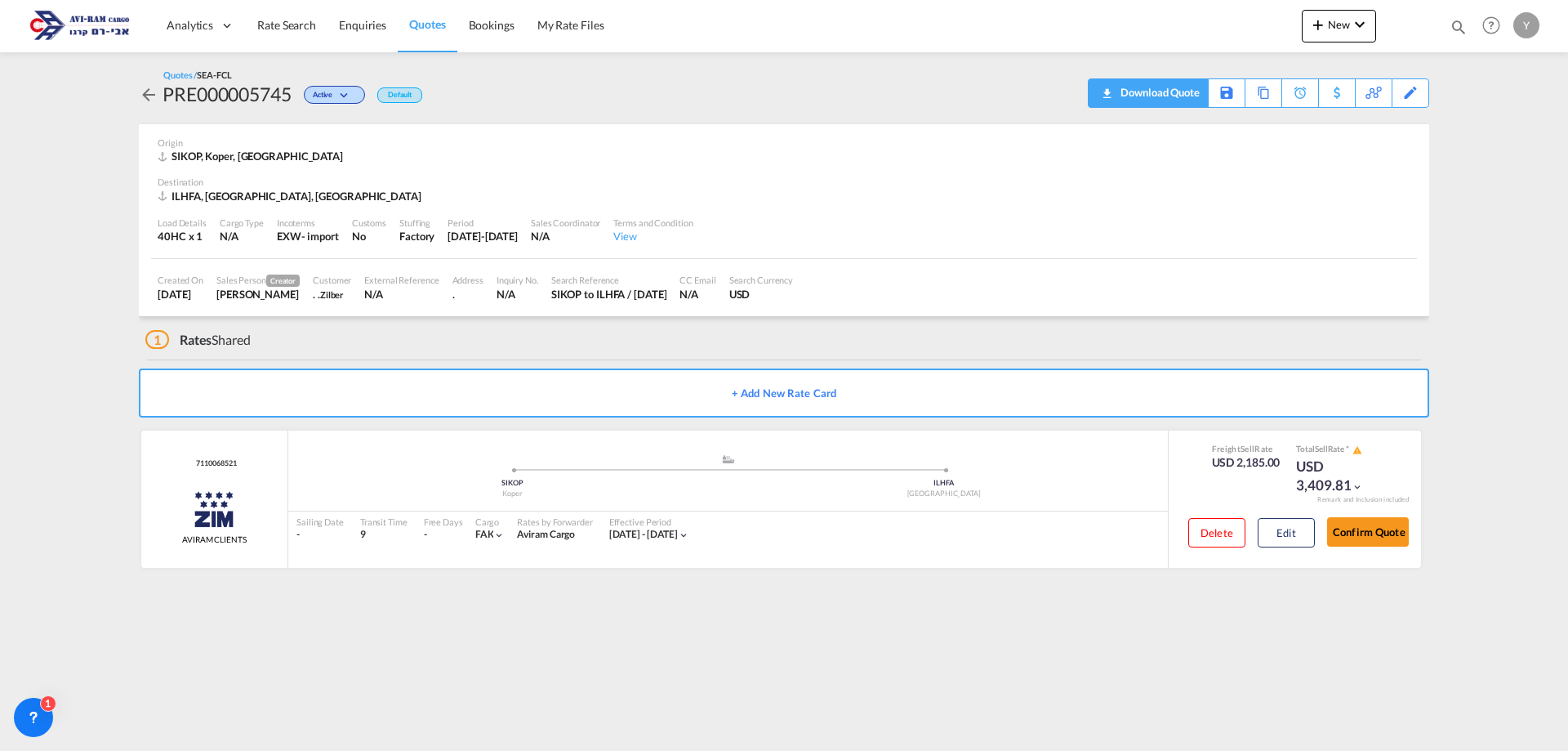
click at [1190, 98] on div "Download Quote" at bounding box center [1158, 92] width 83 height 26
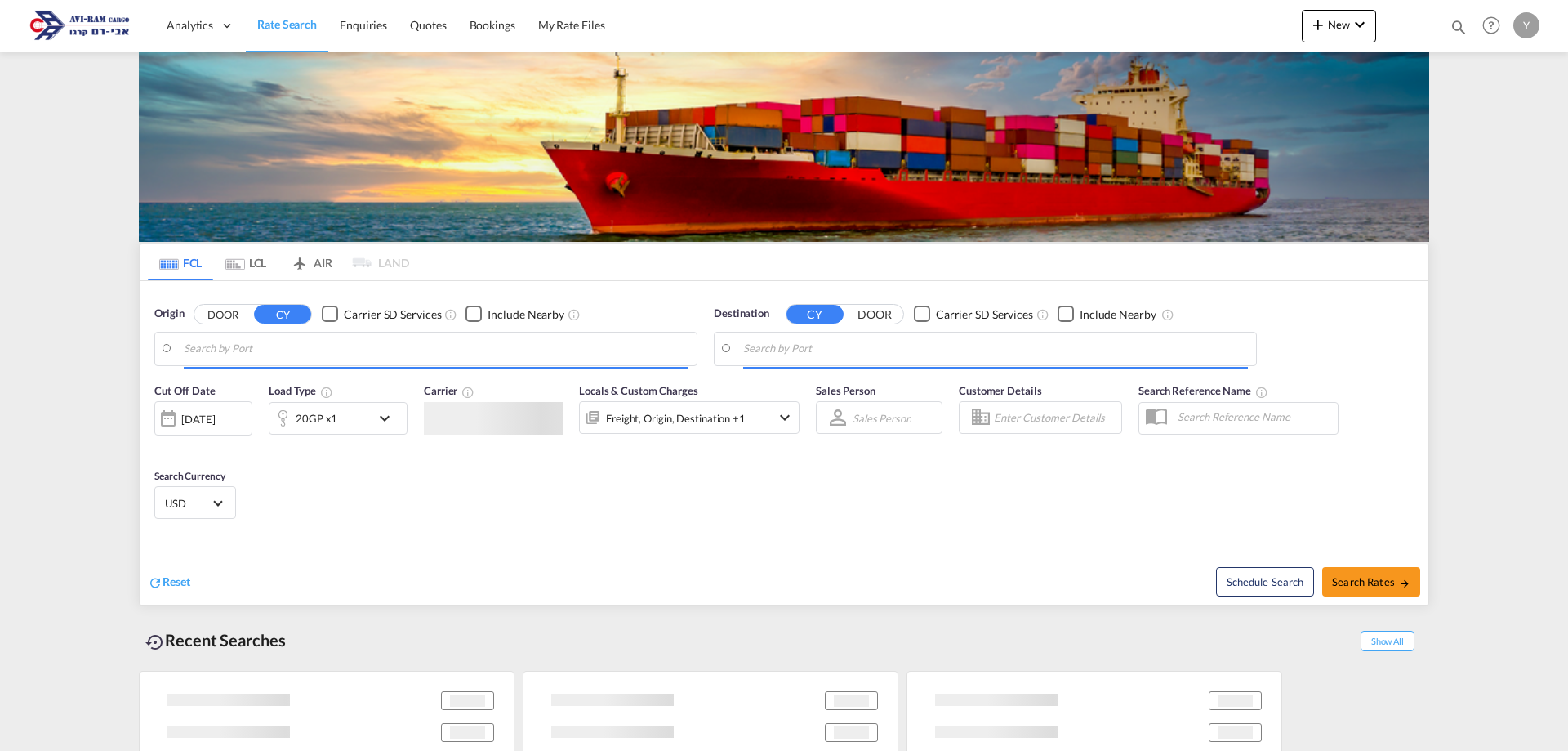
type input "[GEOGRAPHIC_DATA], PLGDY"
type input "[GEOGRAPHIC_DATA], [GEOGRAPHIC_DATA]"
